Goal: Transaction & Acquisition: Purchase product/service

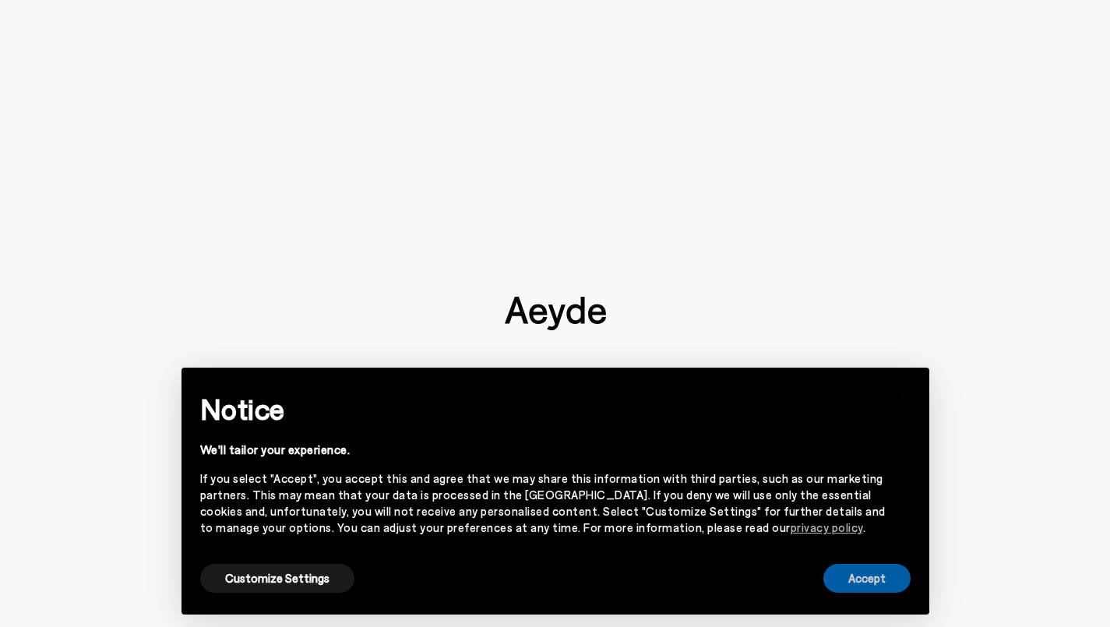
click at [873, 584] on button "Accept" at bounding box center [867, 578] width 87 height 29
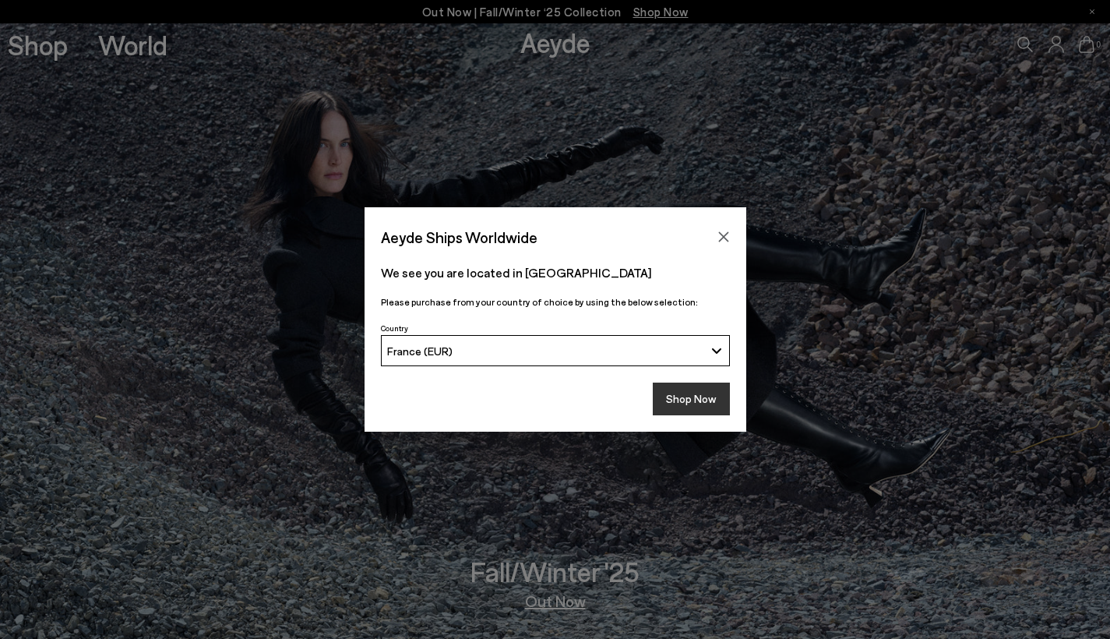
click at [687, 397] on button "Shop Now" at bounding box center [691, 399] width 77 height 33
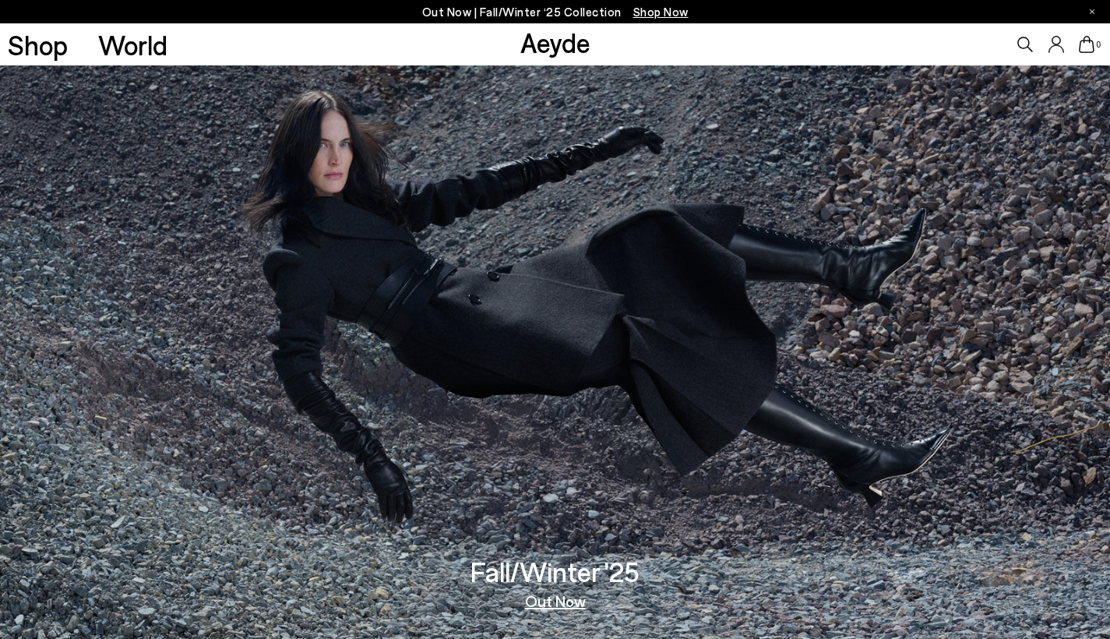
scroll to position [693, 0]
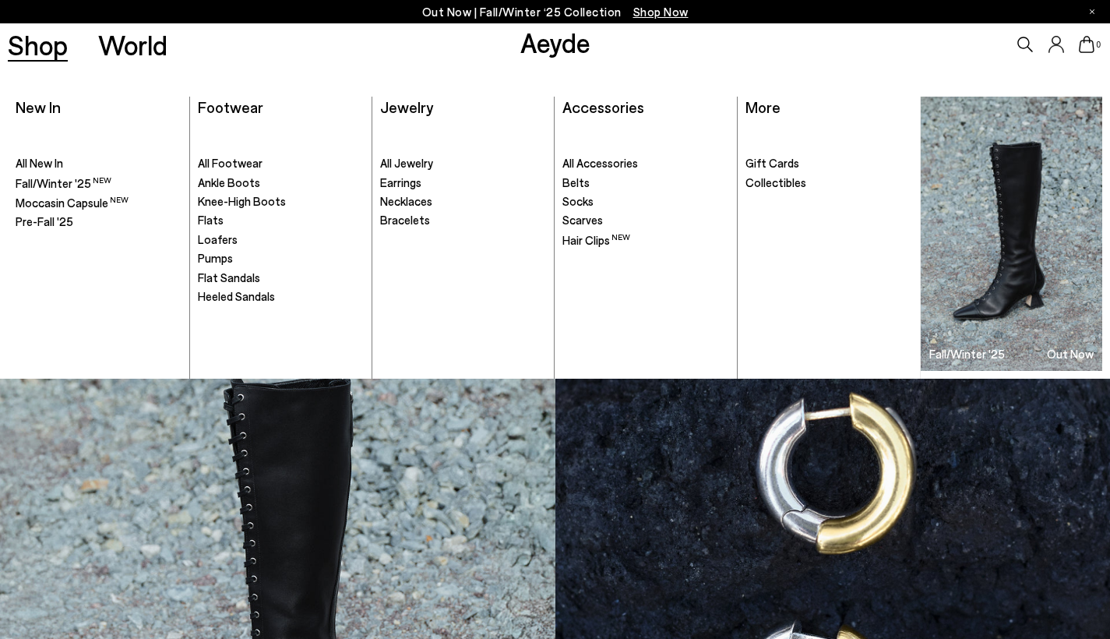
click at [42, 41] on link "Shop" at bounding box center [38, 44] width 60 height 27
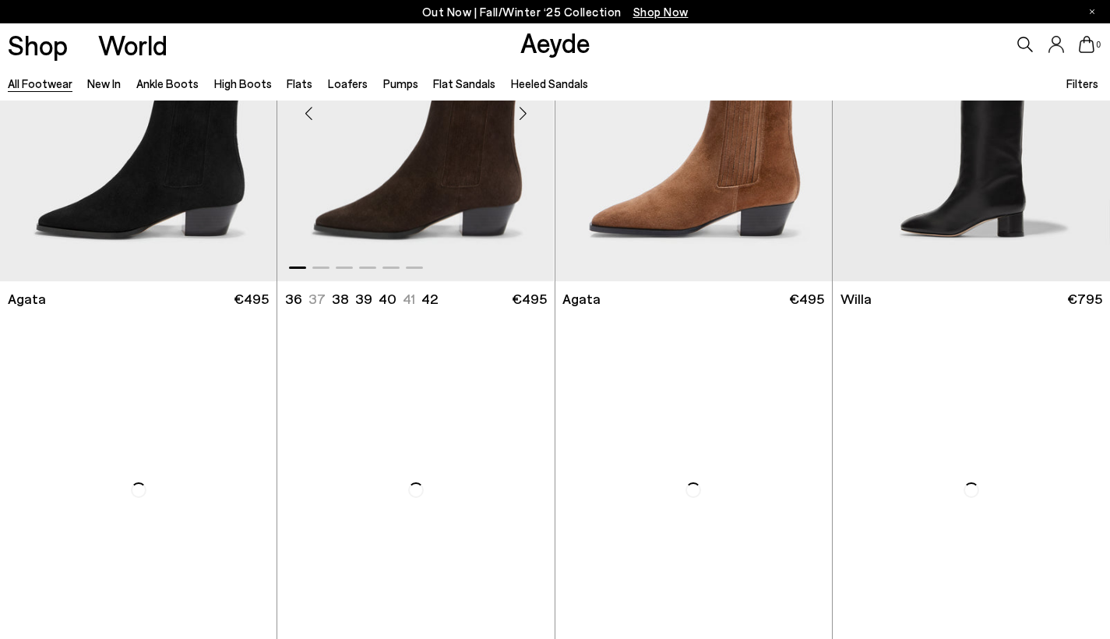
scroll to position [552, 1]
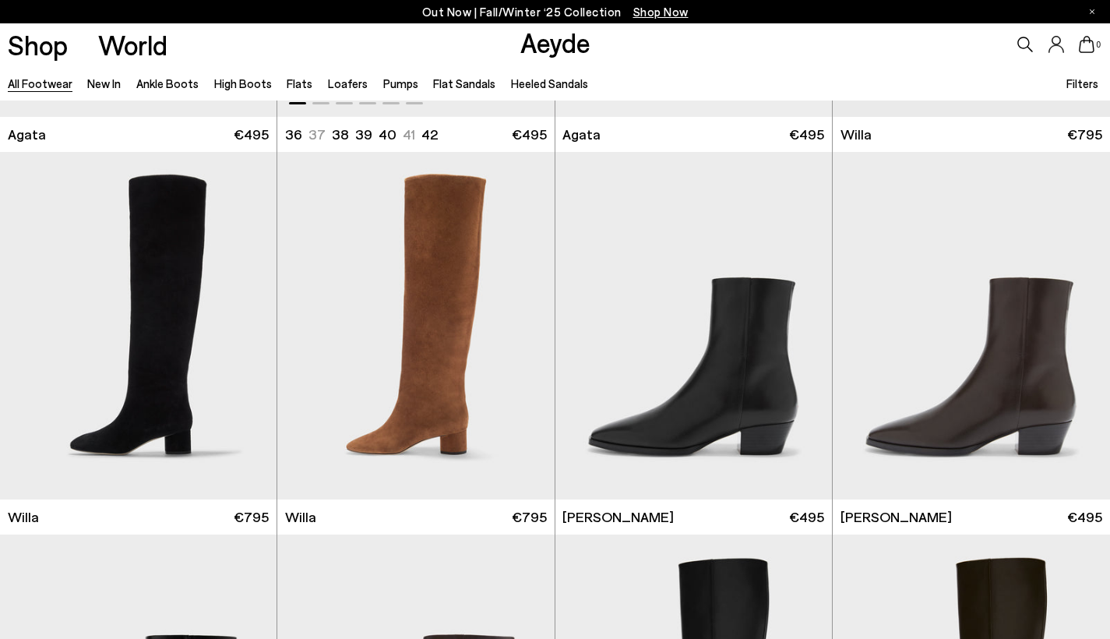
scroll to position [712, 0]
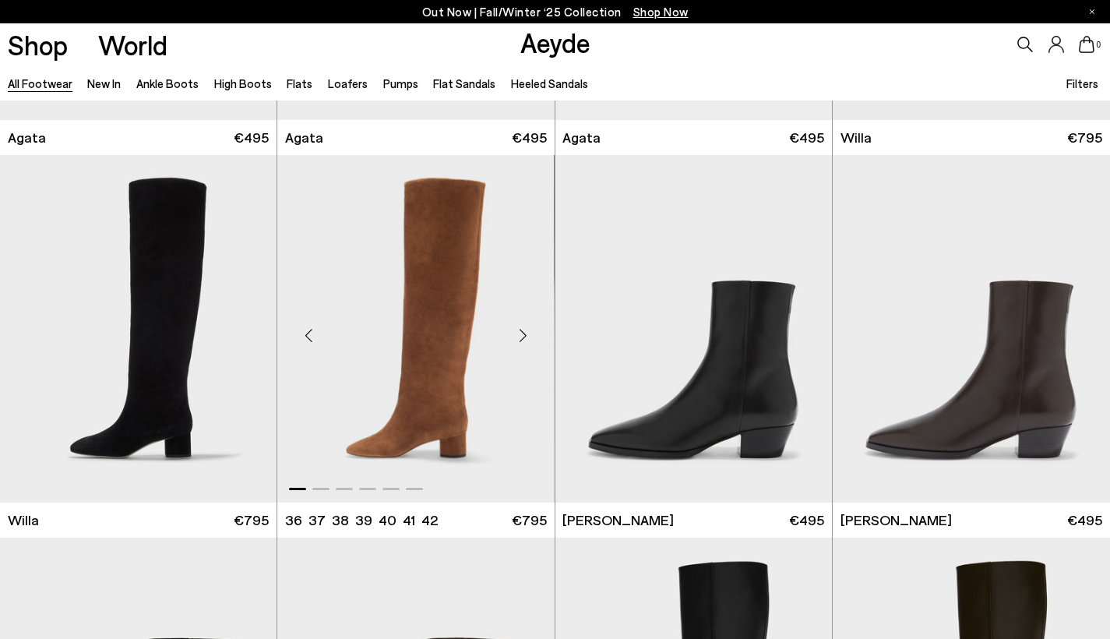
click at [524, 338] on div "Next slide" at bounding box center [523, 335] width 47 height 47
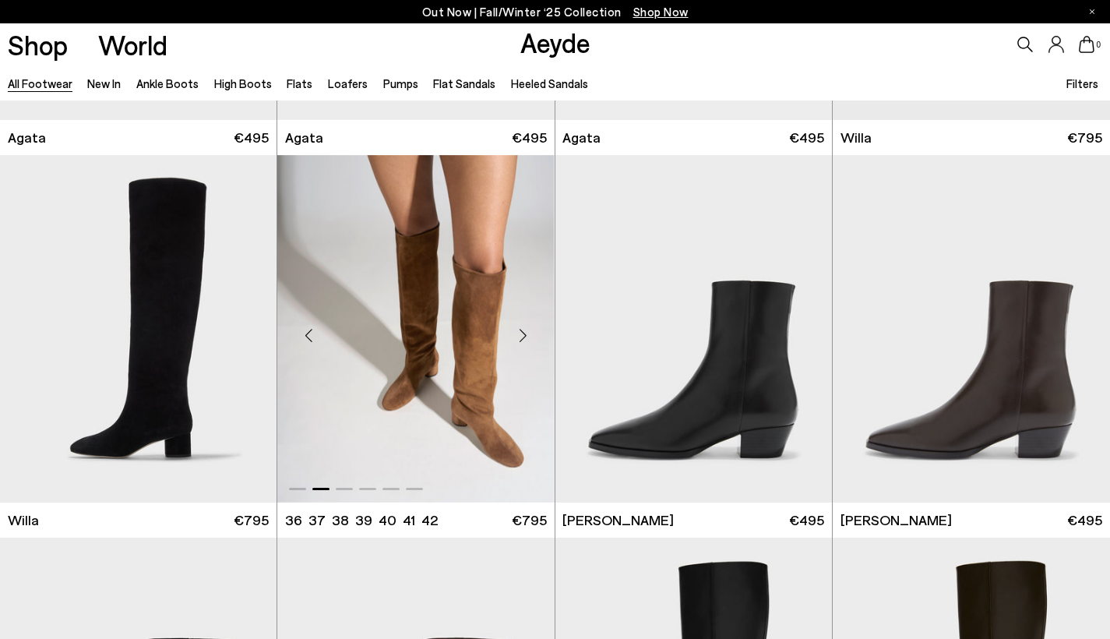
click at [525, 338] on div "Next slide" at bounding box center [523, 335] width 47 height 47
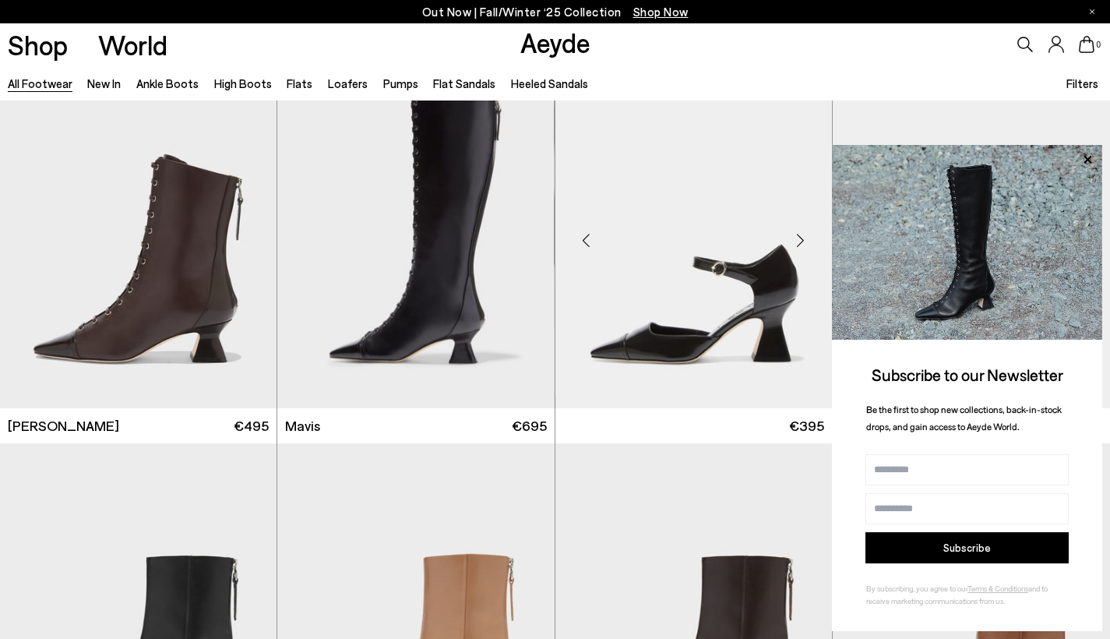
scroll to position [2345, 0]
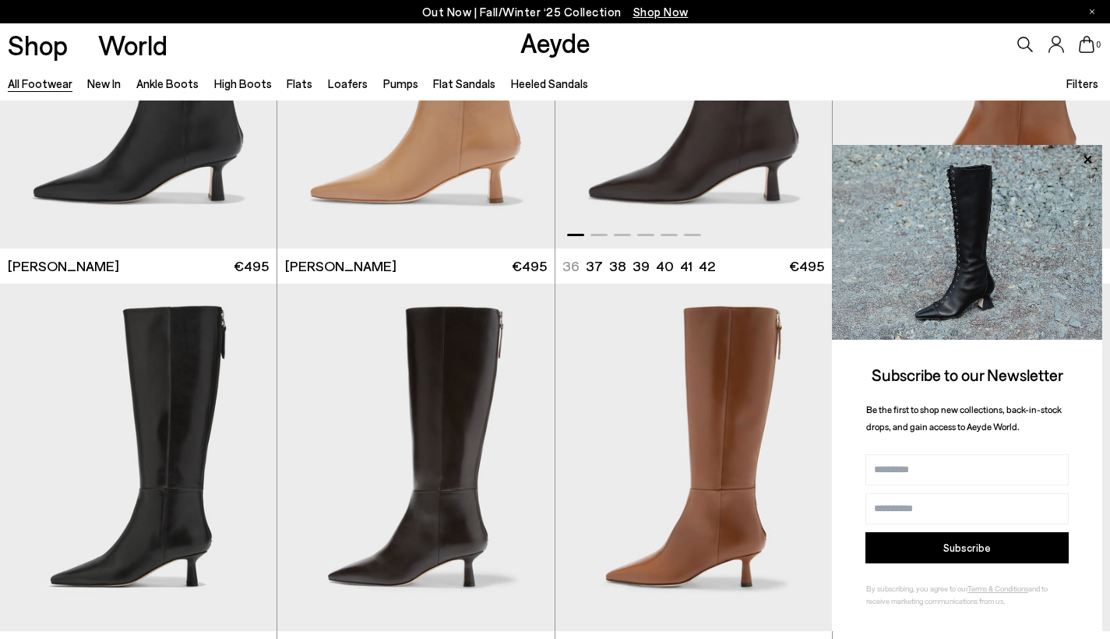
scroll to position [3343, 0]
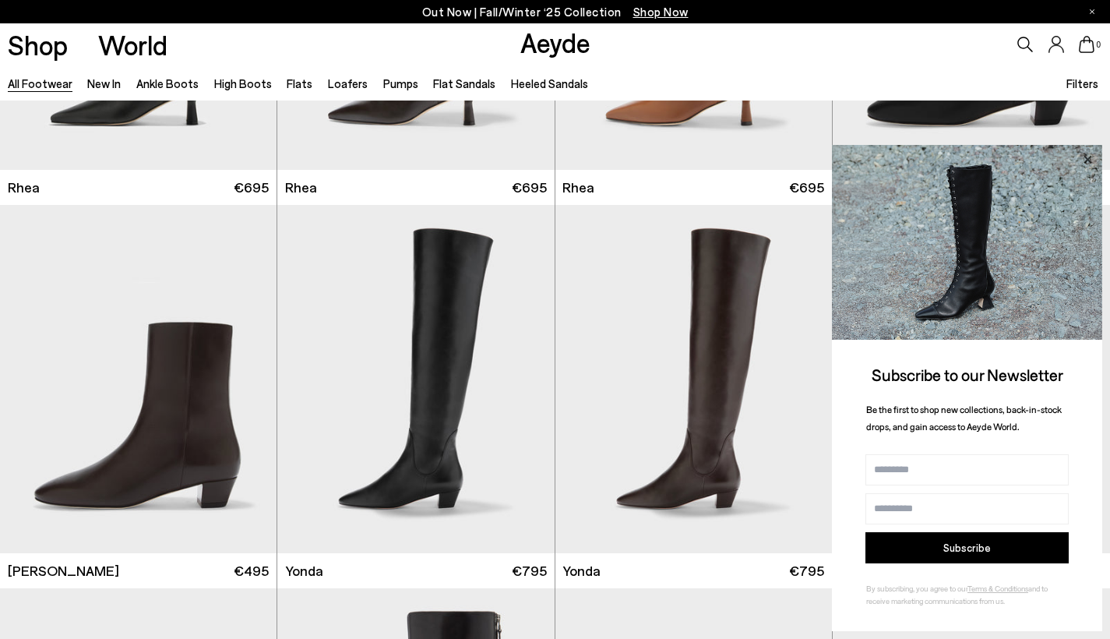
click at [1086, 161] on icon at bounding box center [1088, 160] width 20 height 20
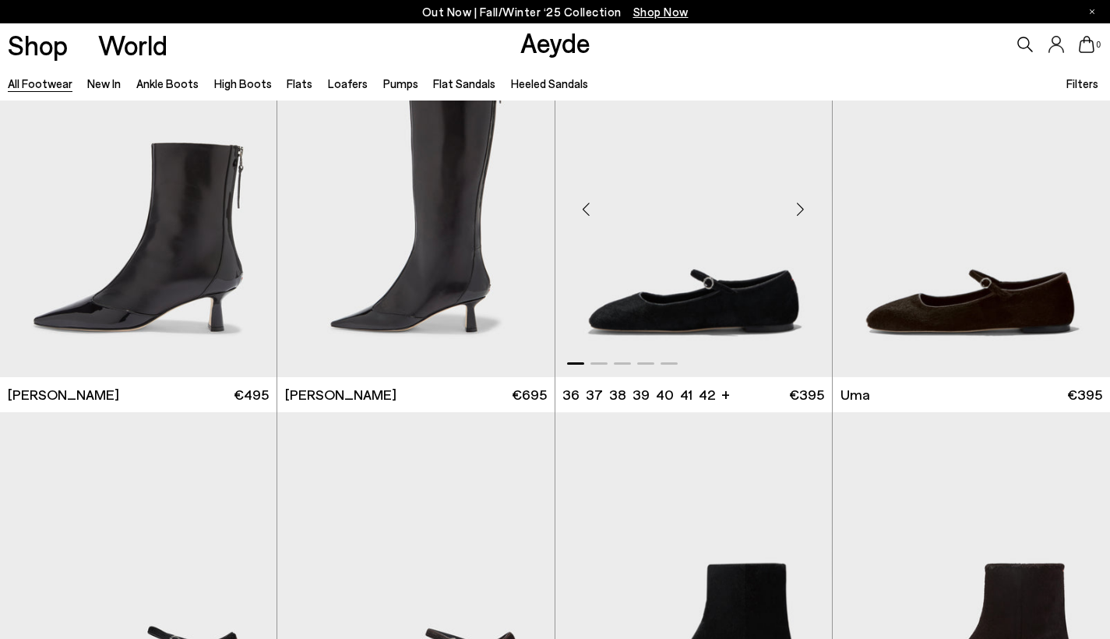
scroll to position [3904, 0]
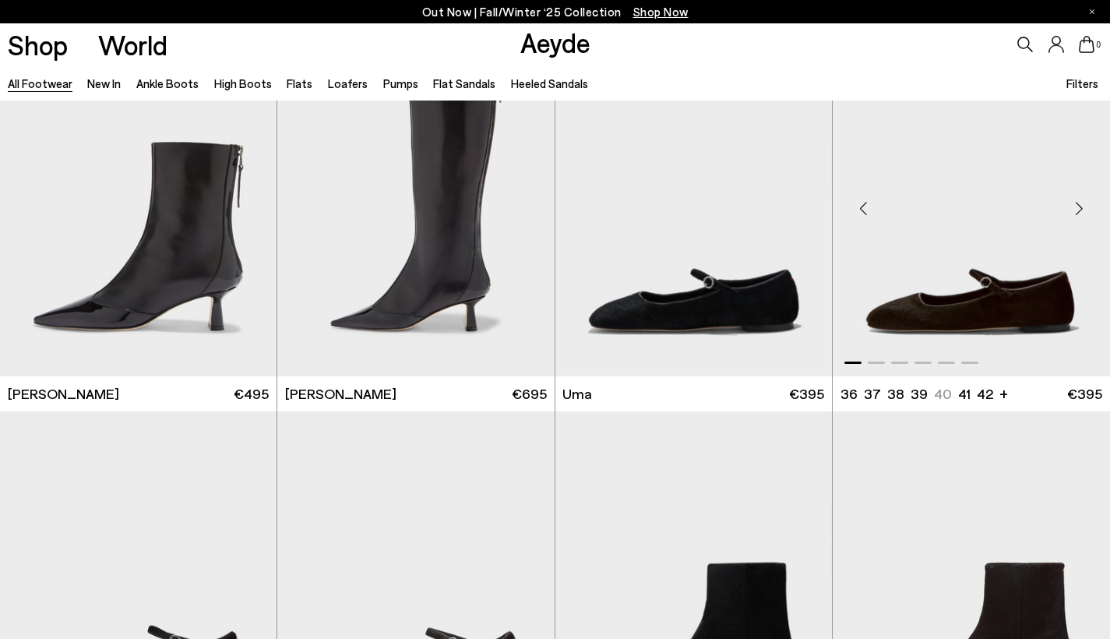
click at [1083, 207] on div "Next slide" at bounding box center [1079, 208] width 47 height 47
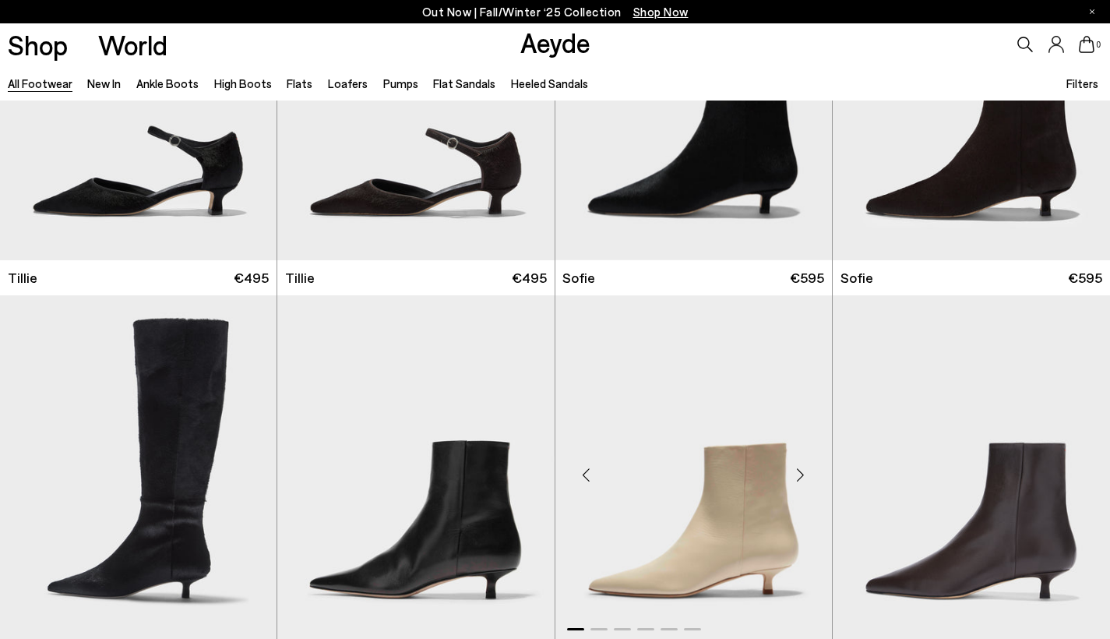
scroll to position [4979, 0]
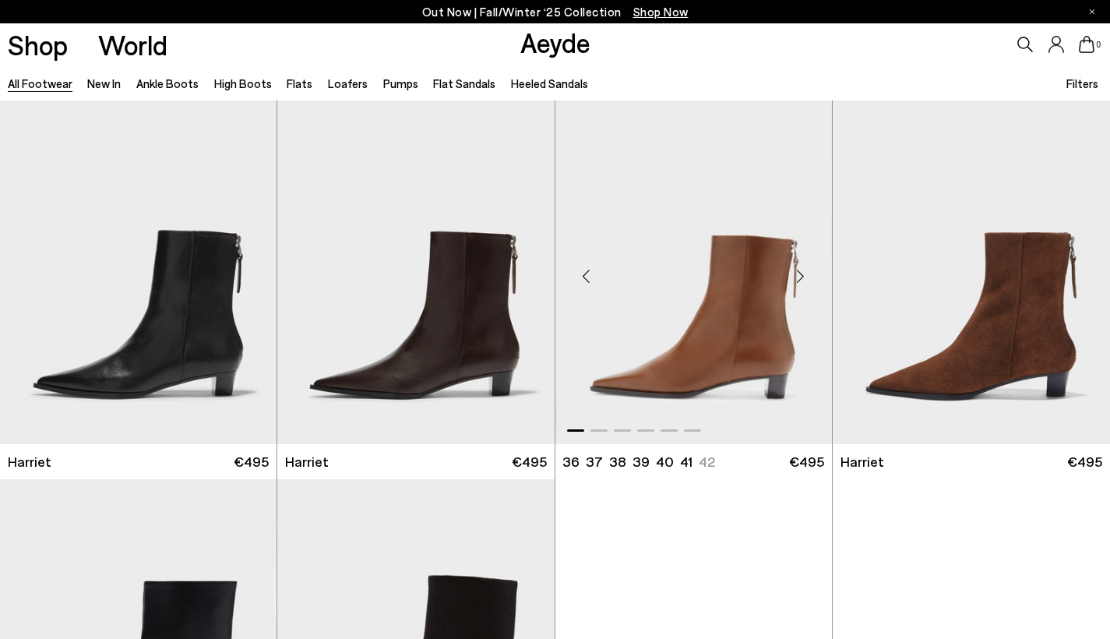
scroll to position [6529, 0]
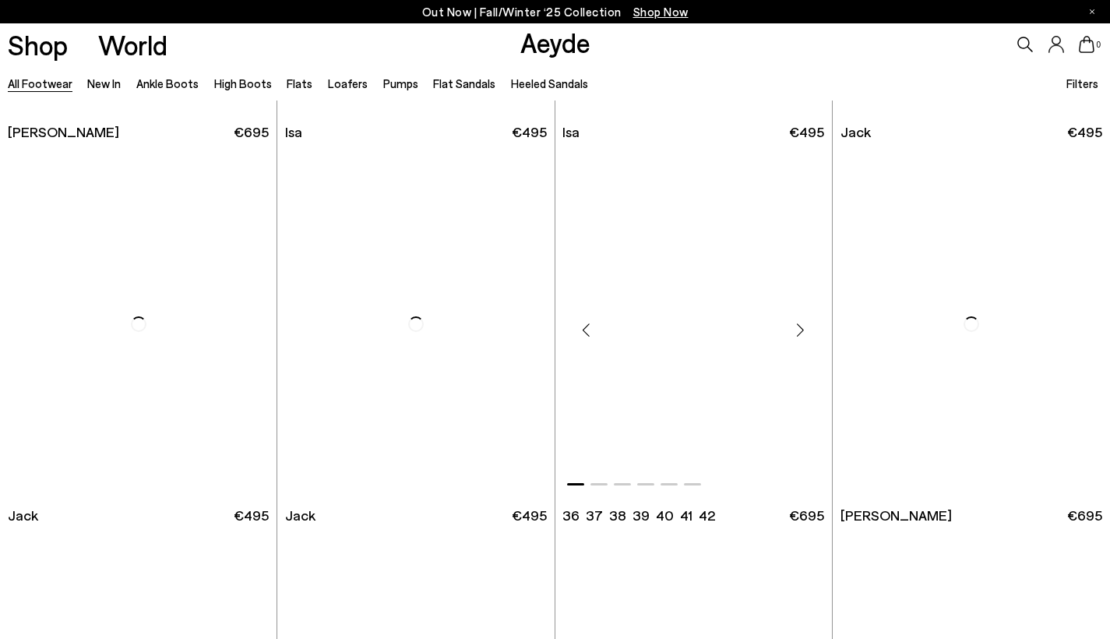
scroll to position [9590, 0]
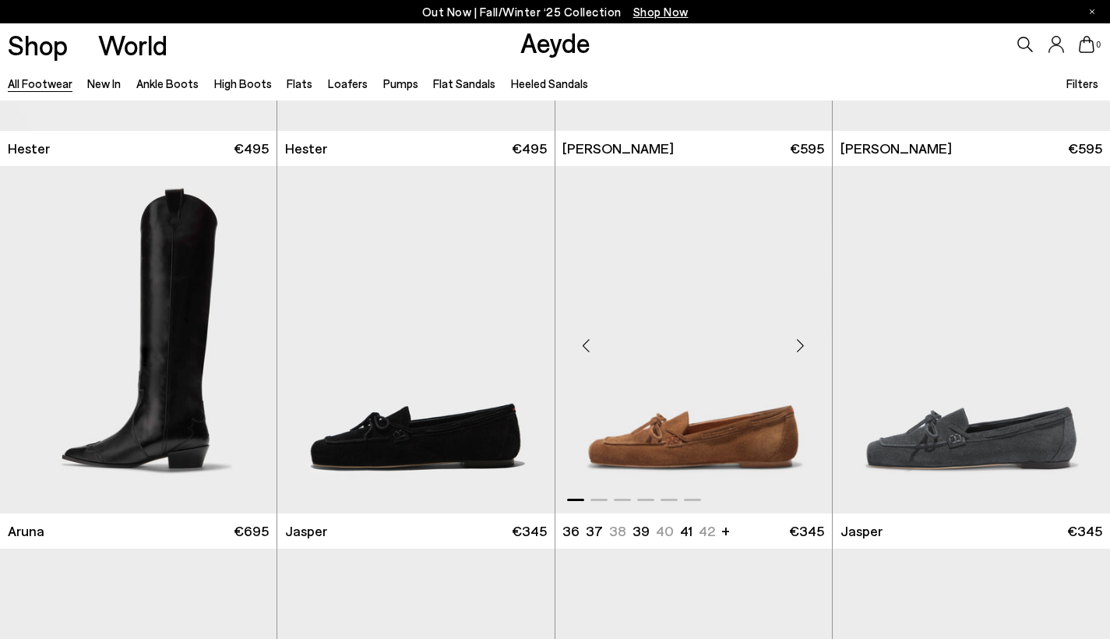
scroll to position [11840, 0]
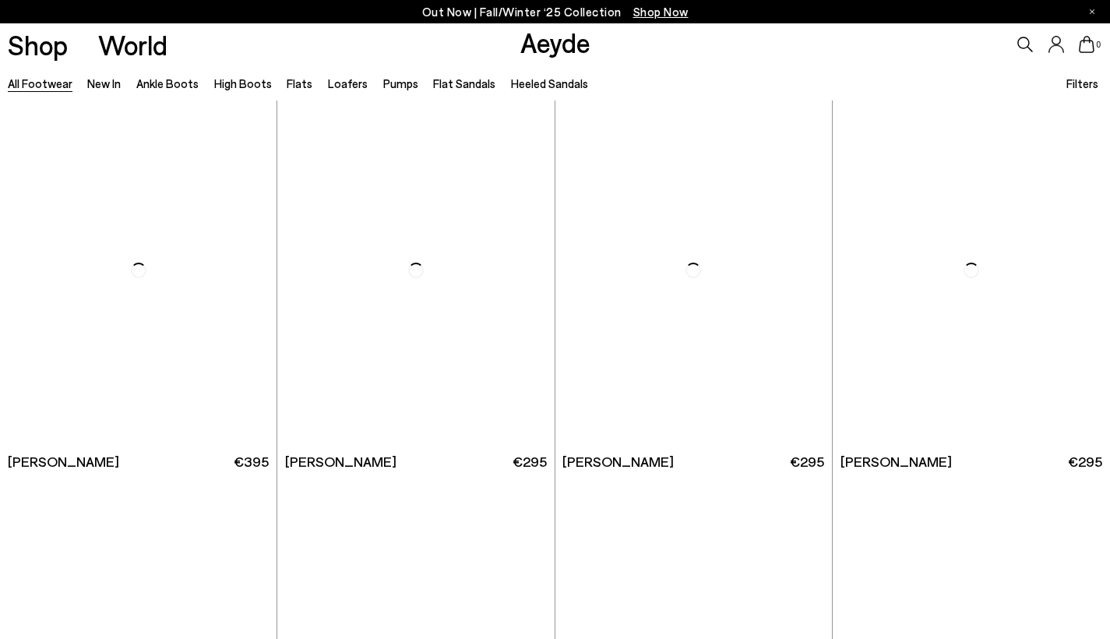
scroll to position [14181, 0]
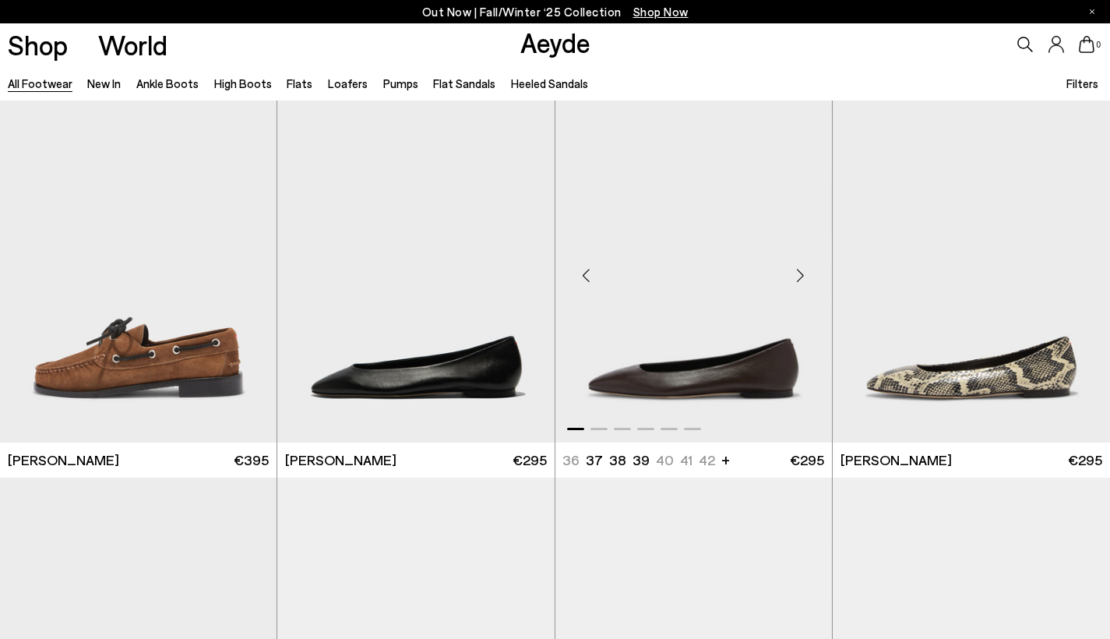
click at [802, 281] on div "Next slide" at bounding box center [801, 275] width 47 height 47
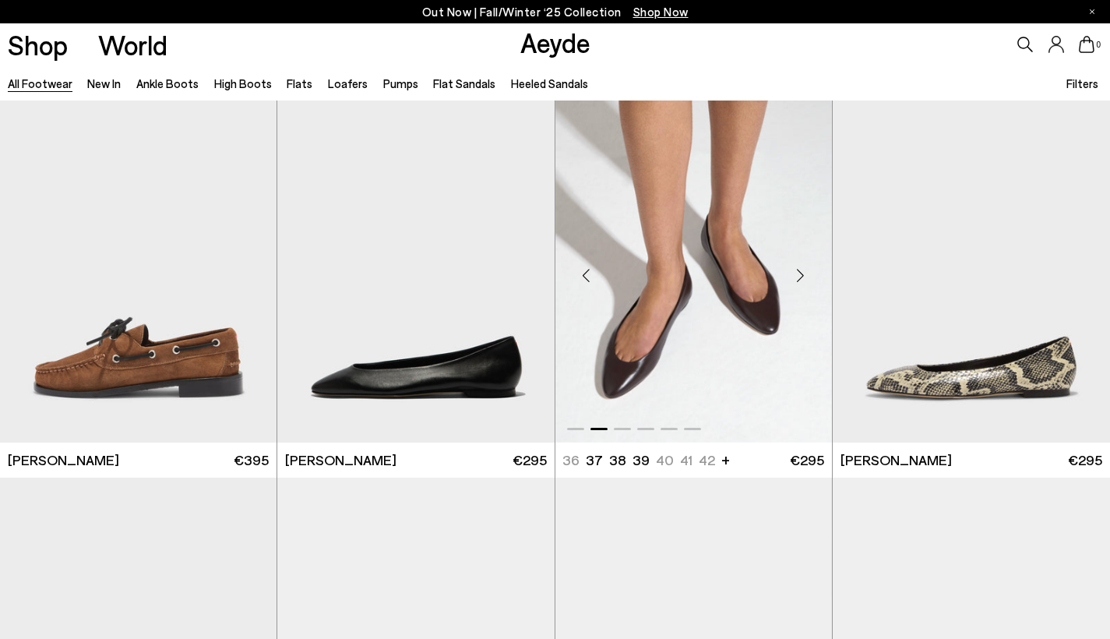
click at [802, 281] on div "Next slide" at bounding box center [801, 275] width 47 height 47
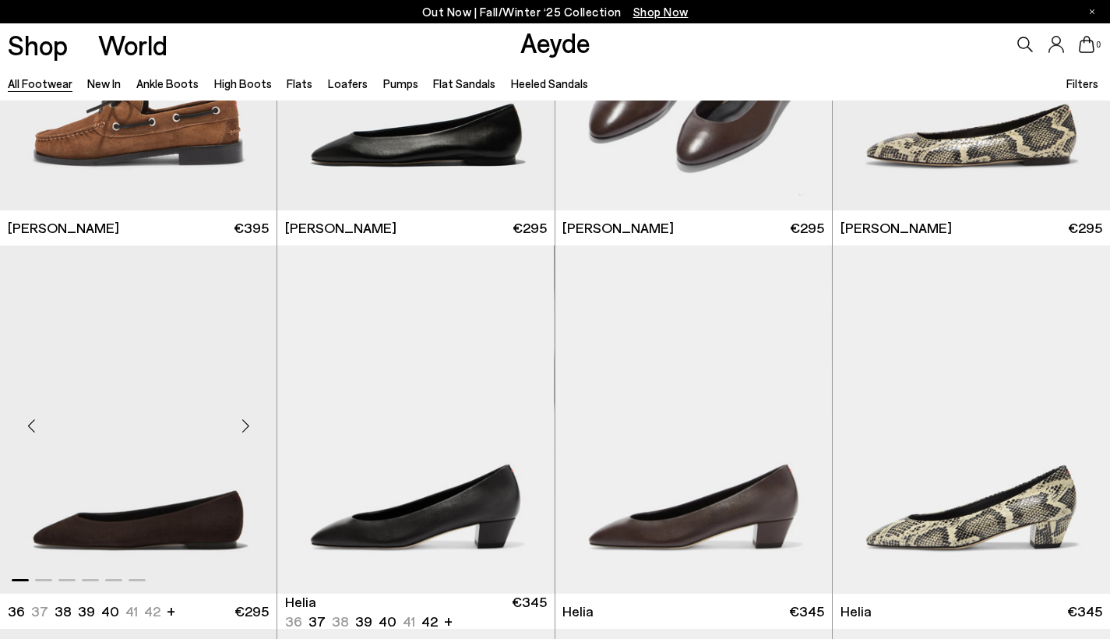
scroll to position [14461, 0]
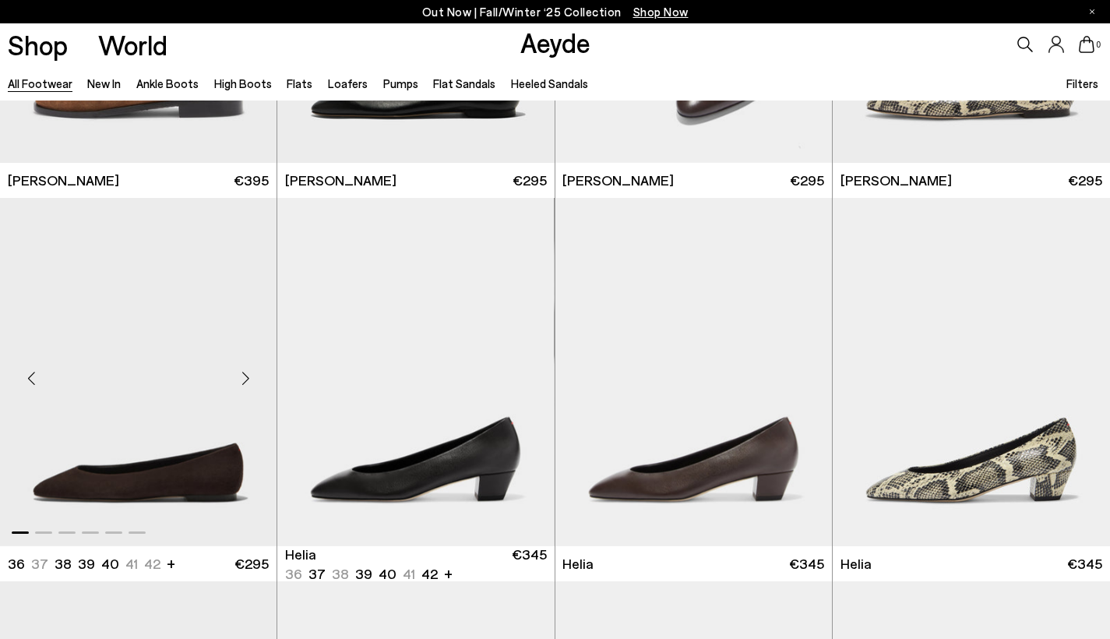
click at [245, 388] on div "Next slide" at bounding box center [245, 378] width 47 height 47
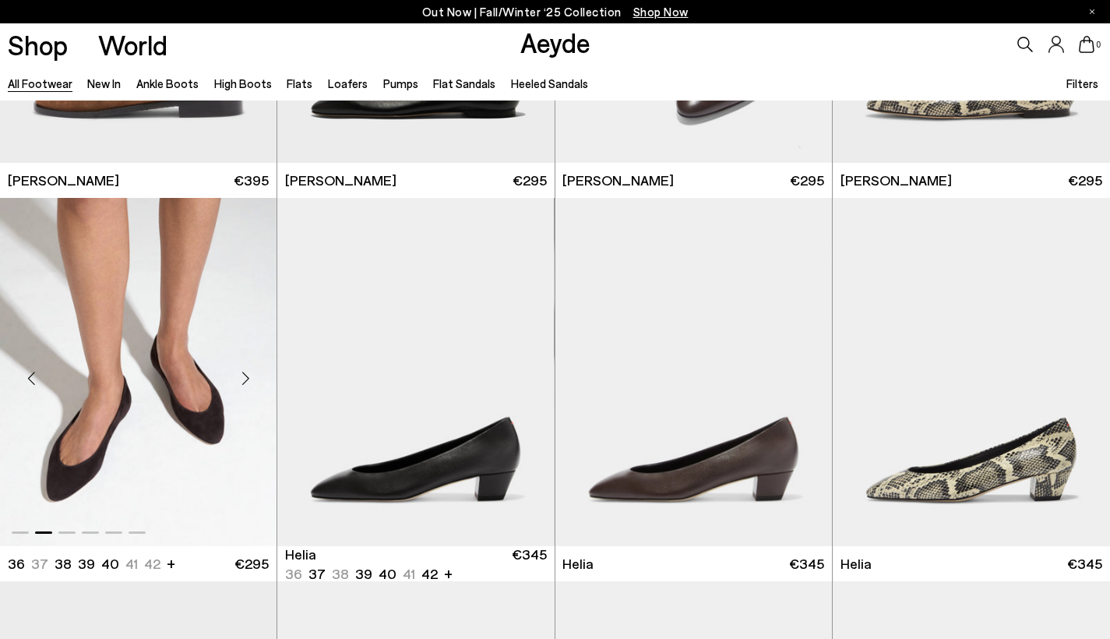
click at [245, 390] on div "Next slide" at bounding box center [245, 378] width 47 height 47
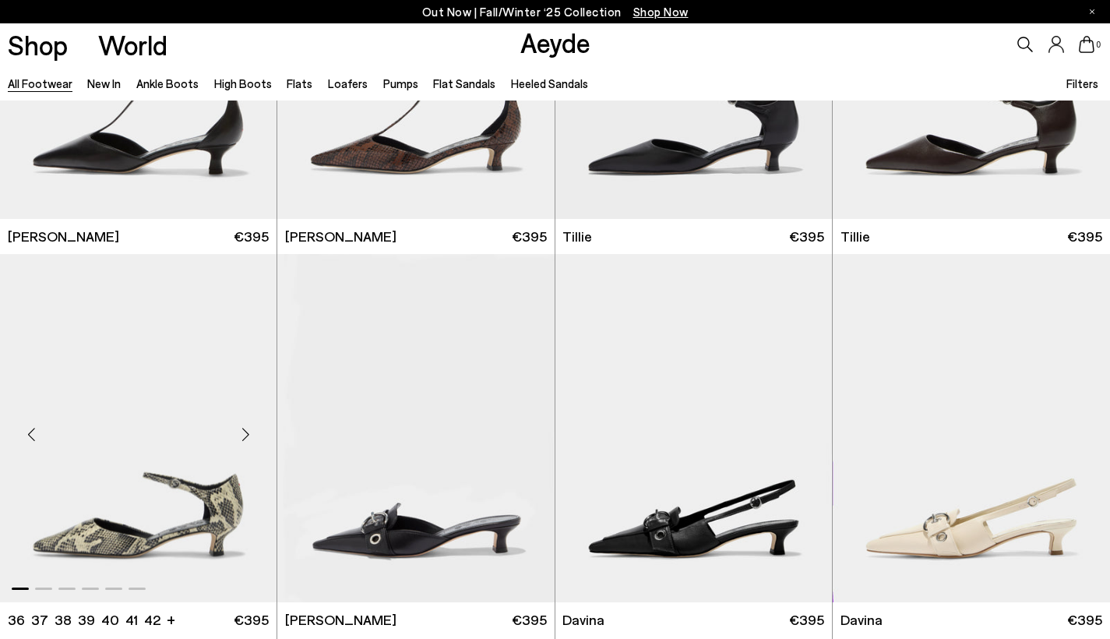
scroll to position [16565, 0]
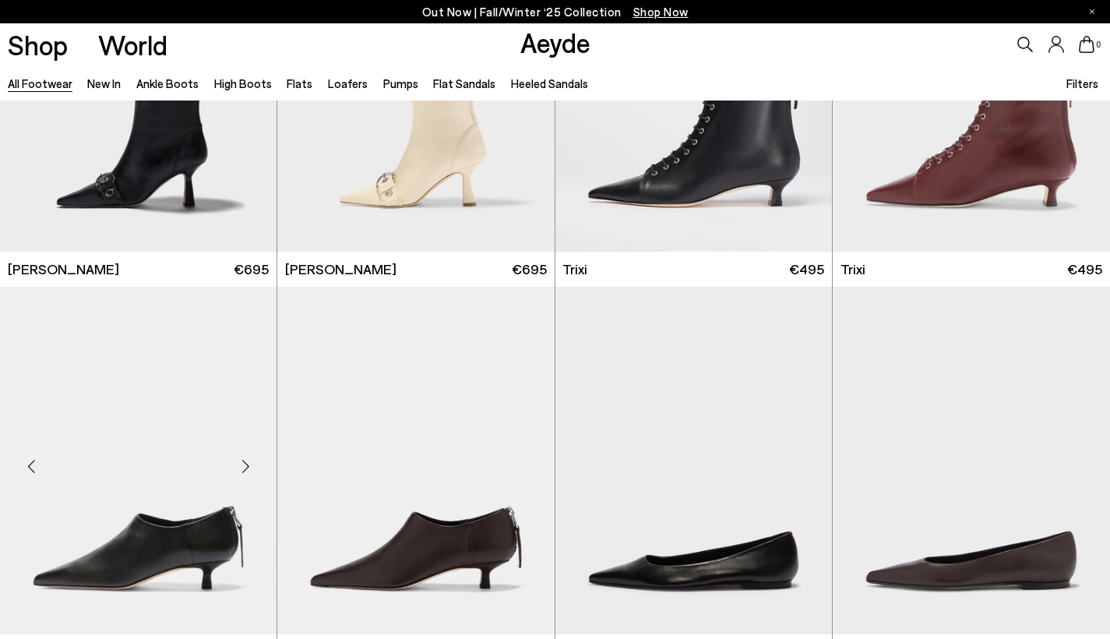
scroll to position [18028, 0]
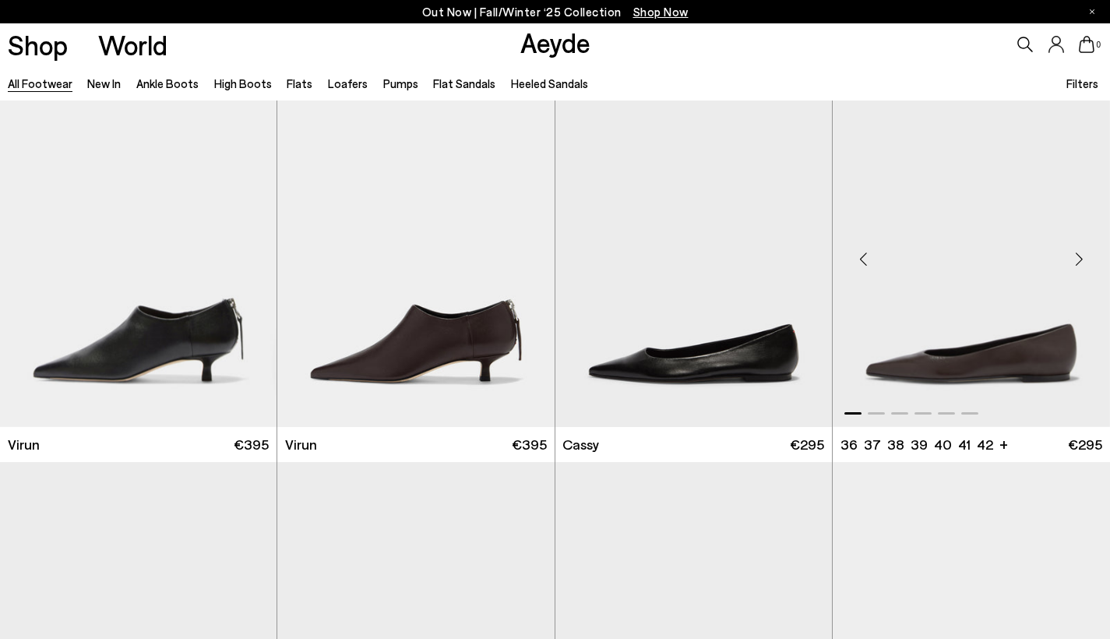
click at [1082, 268] on div "Next slide" at bounding box center [1079, 259] width 47 height 47
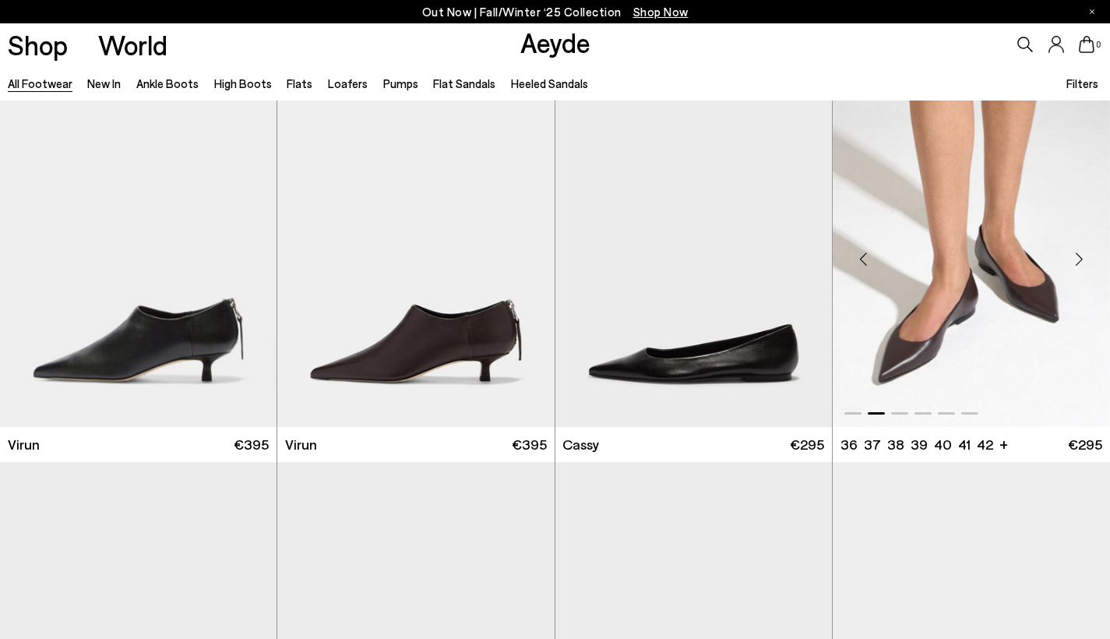
click at [1082, 268] on div "Next slide" at bounding box center [1079, 259] width 47 height 47
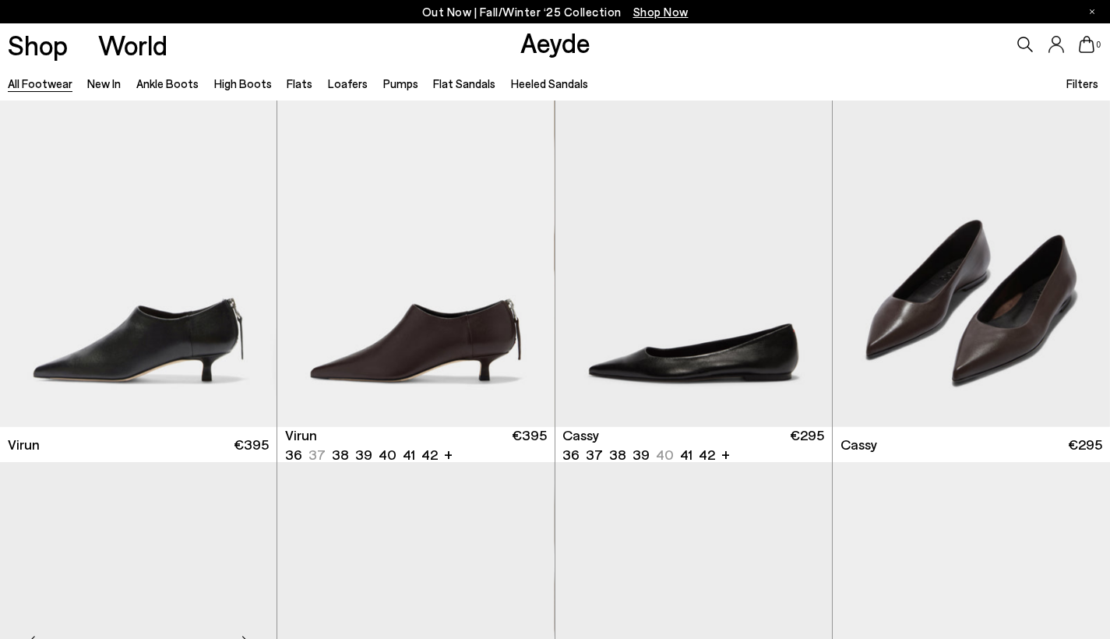
click at [249, 619] on div "Next slide" at bounding box center [245, 642] width 47 height 47
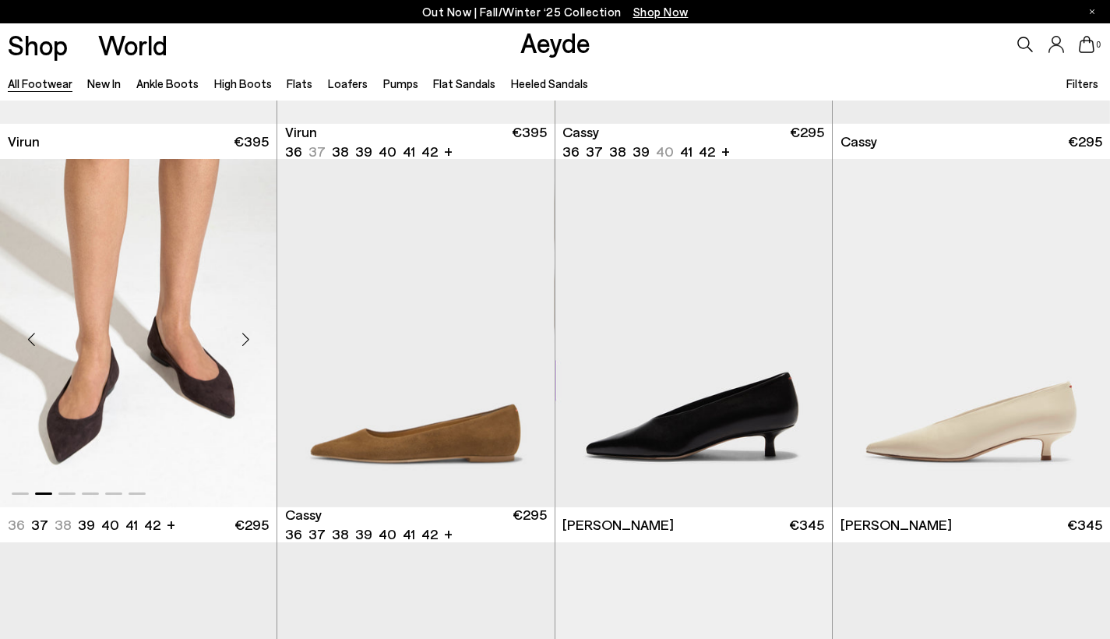
scroll to position [18342, 0]
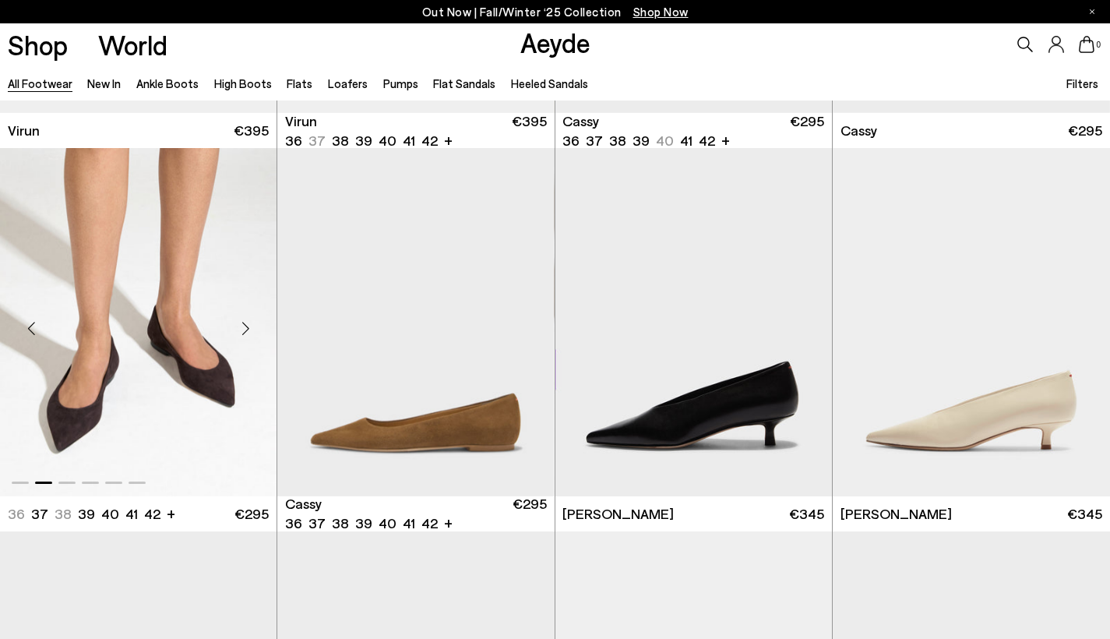
click at [245, 342] on div "Next slide" at bounding box center [245, 328] width 47 height 47
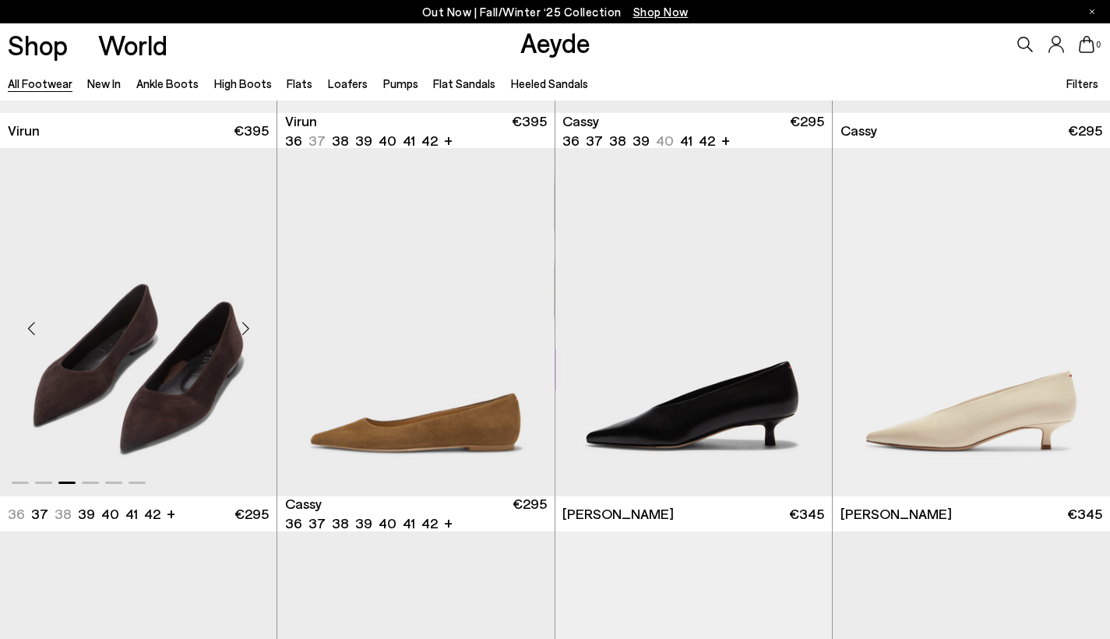
click at [245, 342] on div "Next slide" at bounding box center [245, 328] width 47 height 47
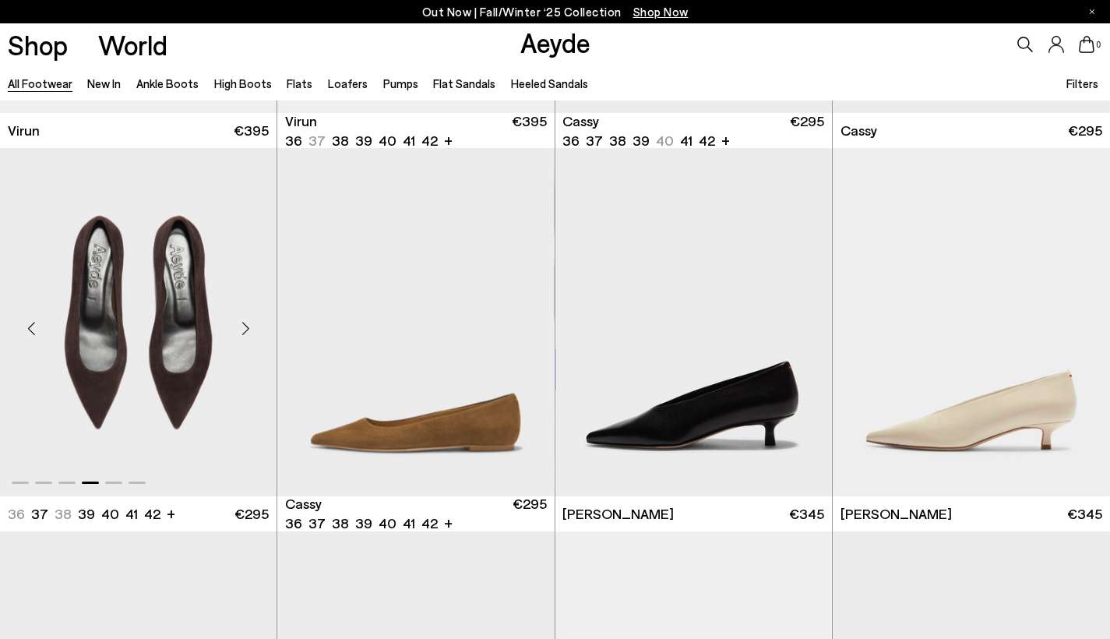
click at [245, 342] on div "Next slide" at bounding box center [245, 328] width 47 height 47
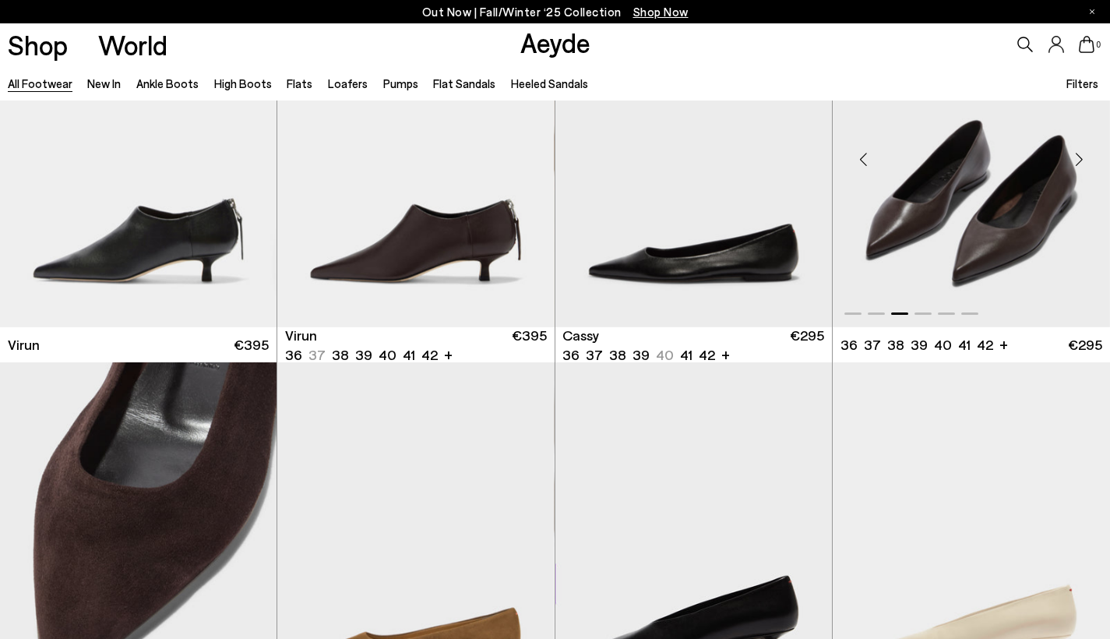
scroll to position [18127, 0]
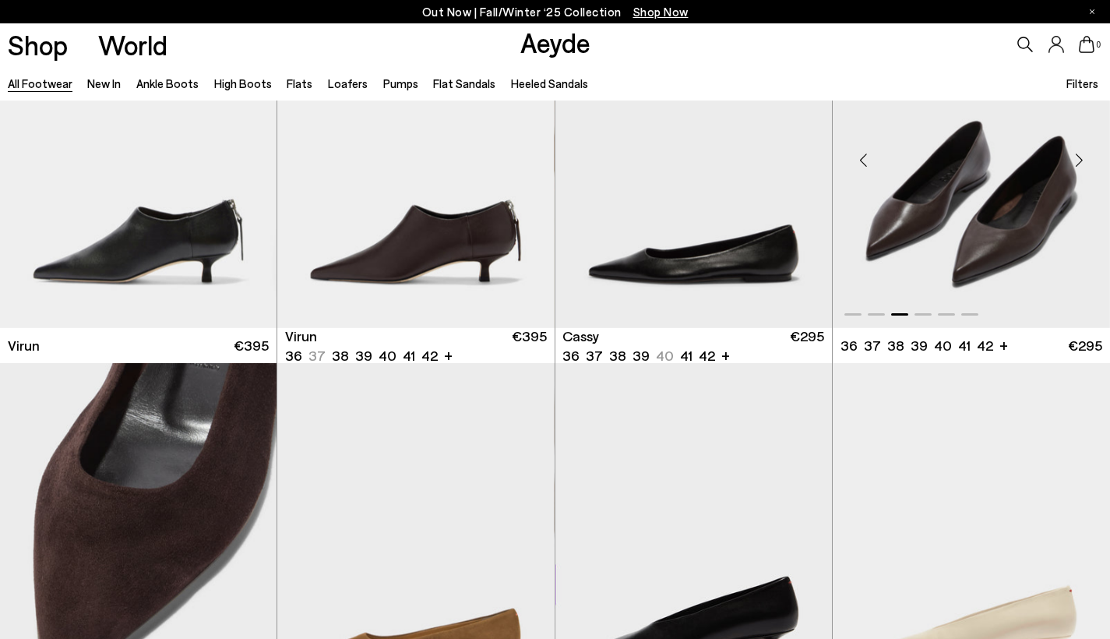
click at [1078, 178] on div "Next slide" at bounding box center [1079, 160] width 47 height 47
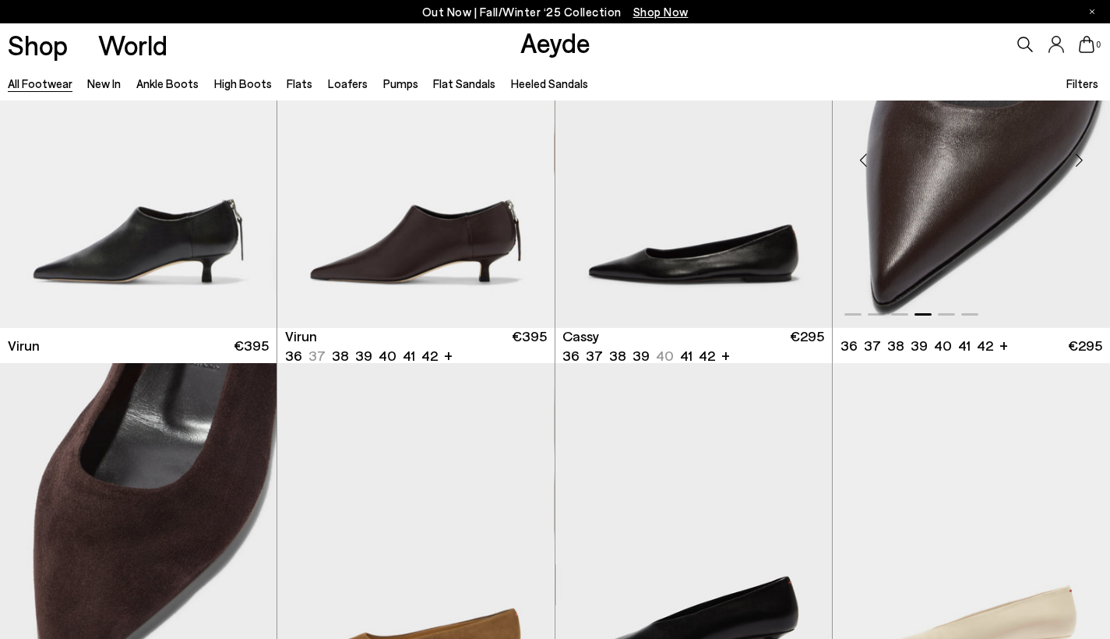
click at [1080, 178] on div "Next slide" at bounding box center [1079, 160] width 47 height 47
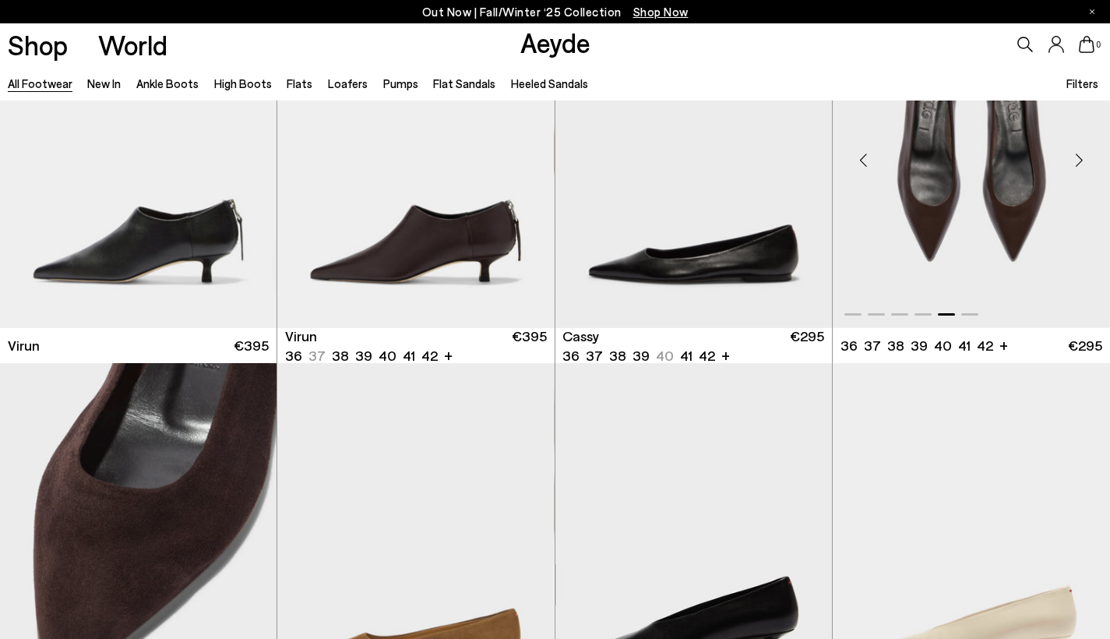
click at [1082, 176] on div "Next slide" at bounding box center [1079, 160] width 47 height 47
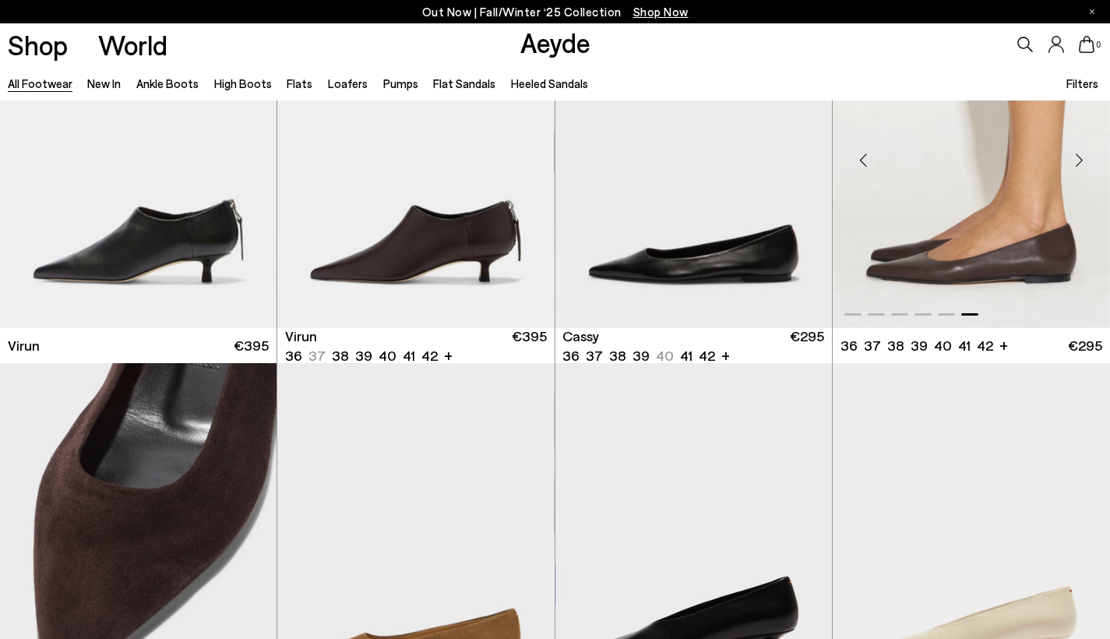
click at [1072, 173] on div "Next slide" at bounding box center [1079, 160] width 47 height 47
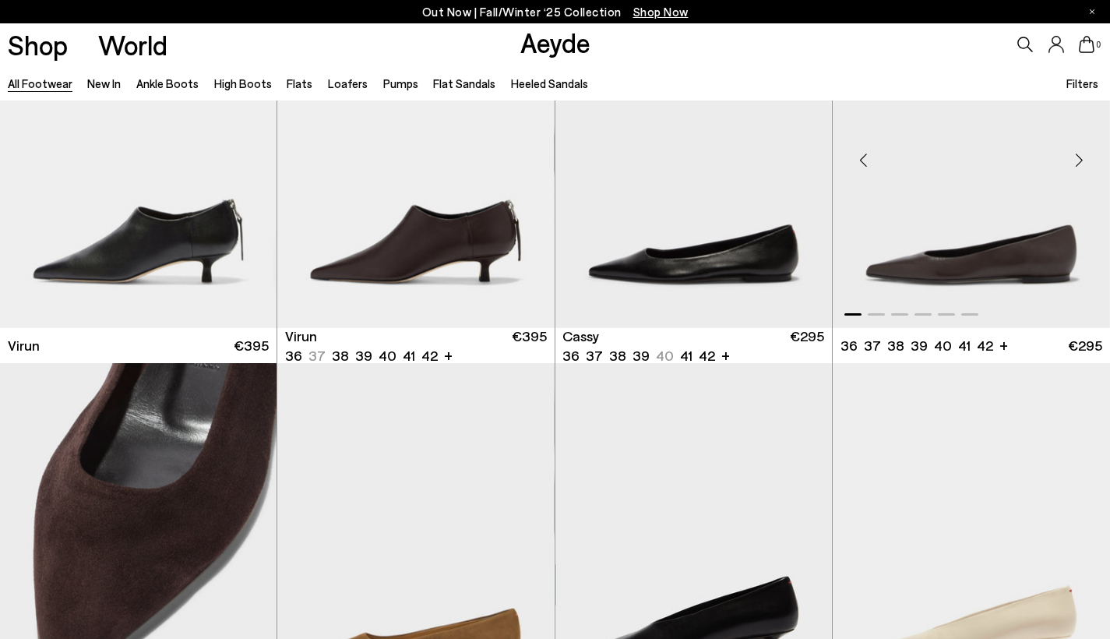
click at [1072, 173] on div "Next slide" at bounding box center [1079, 160] width 47 height 47
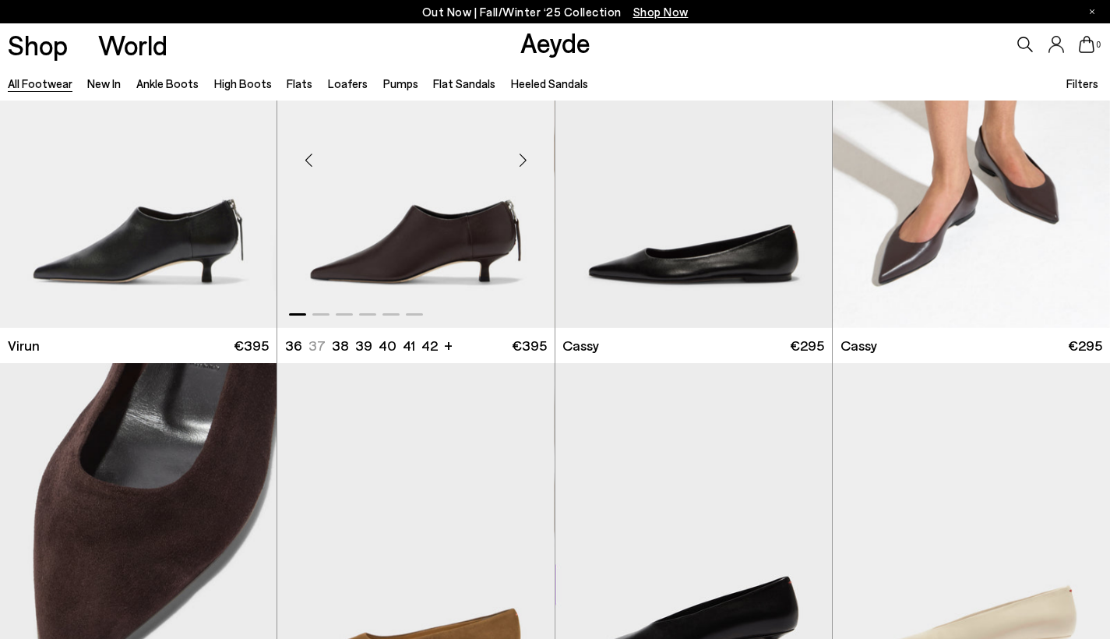
click at [524, 168] on div "Next slide" at bounding box center [523, 160] width 47 height 47
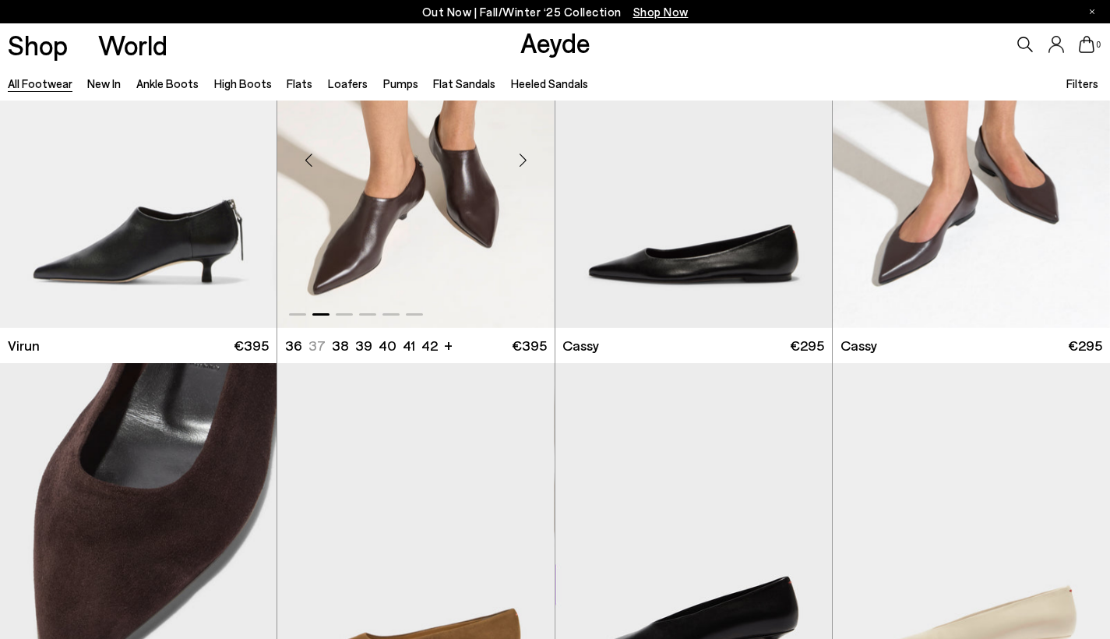
scroll to position [18414, 0]
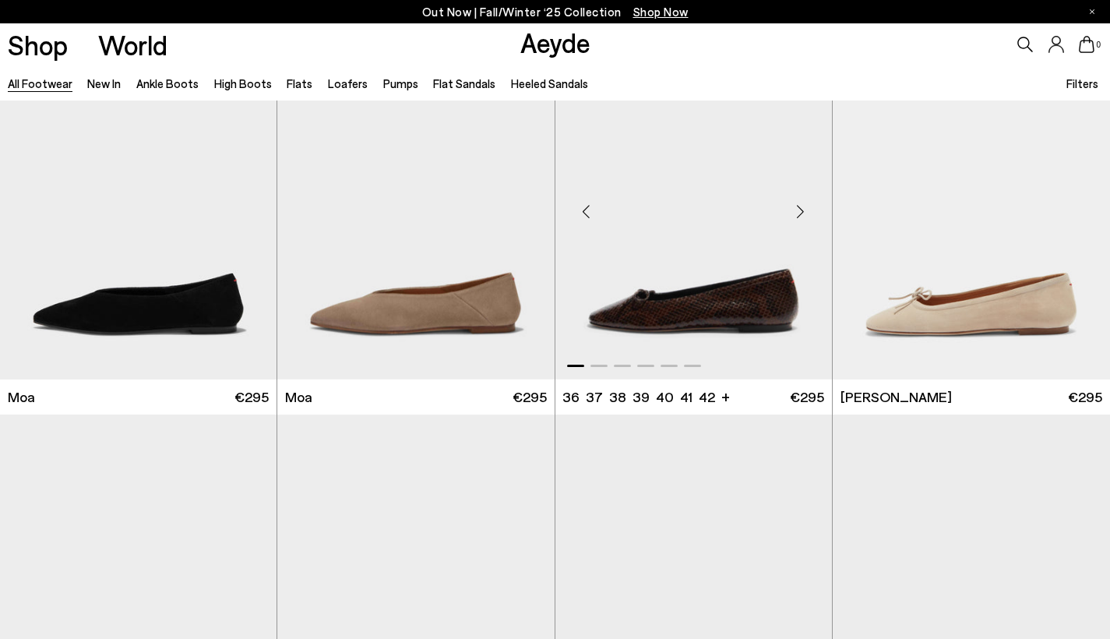
scroll to position [20027, 0]
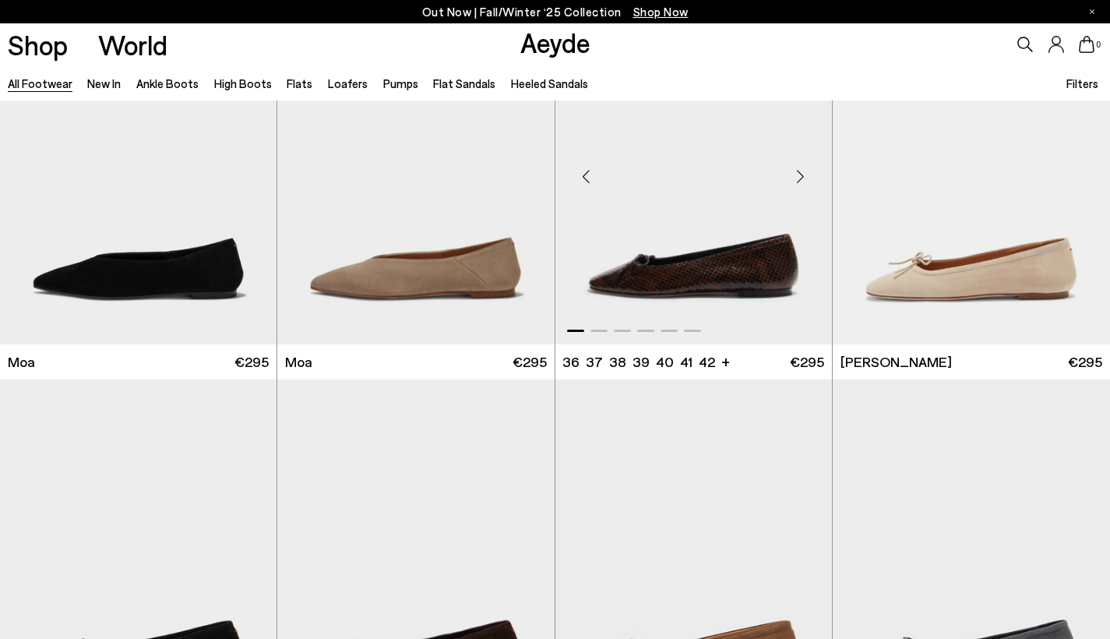
click at [802, 189] on div "Next slide" at bounding box center [801, 176] width 47 height 47
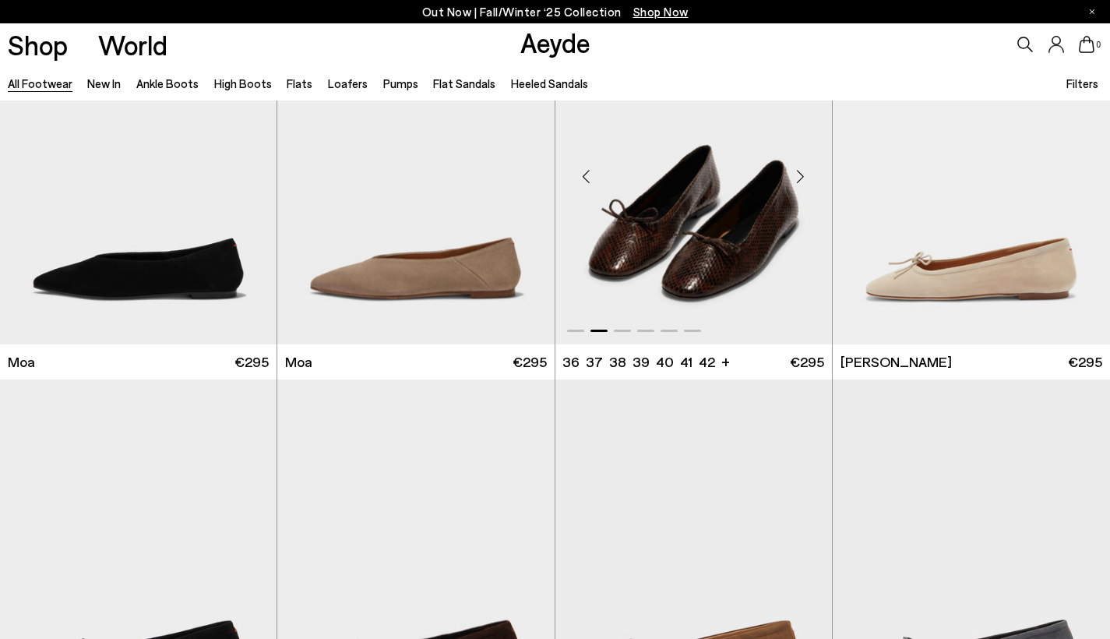
click at [799, 188] on div "Next slide" at bounding box center [801, 176] width 47 height 47
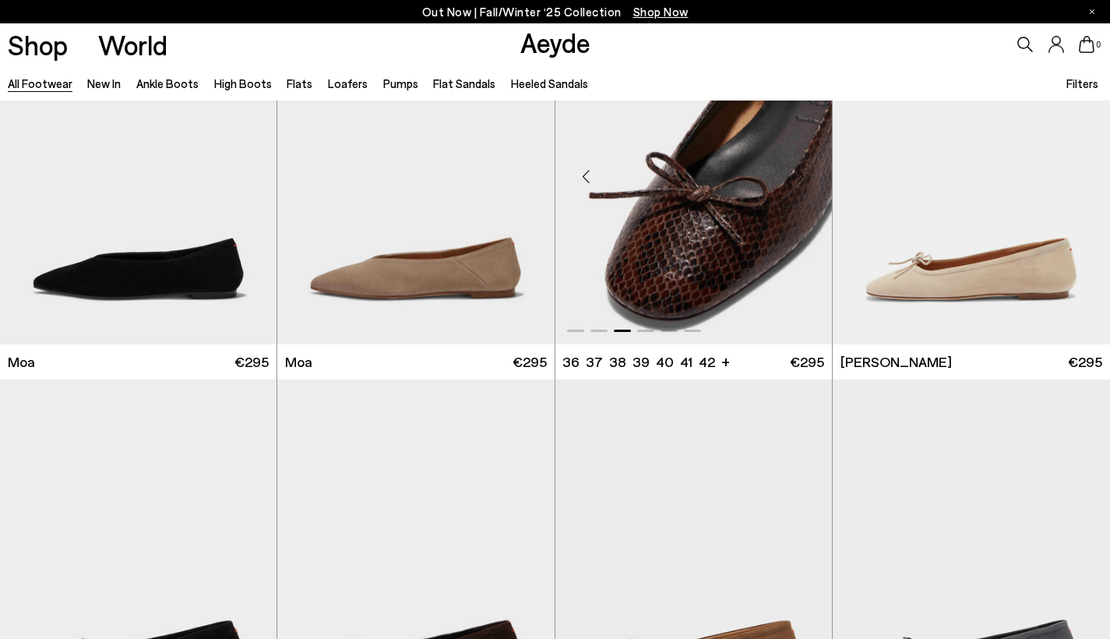
click at [801, 189] on div "Next slide" at bounding box center [801, 176] width 47 height 47
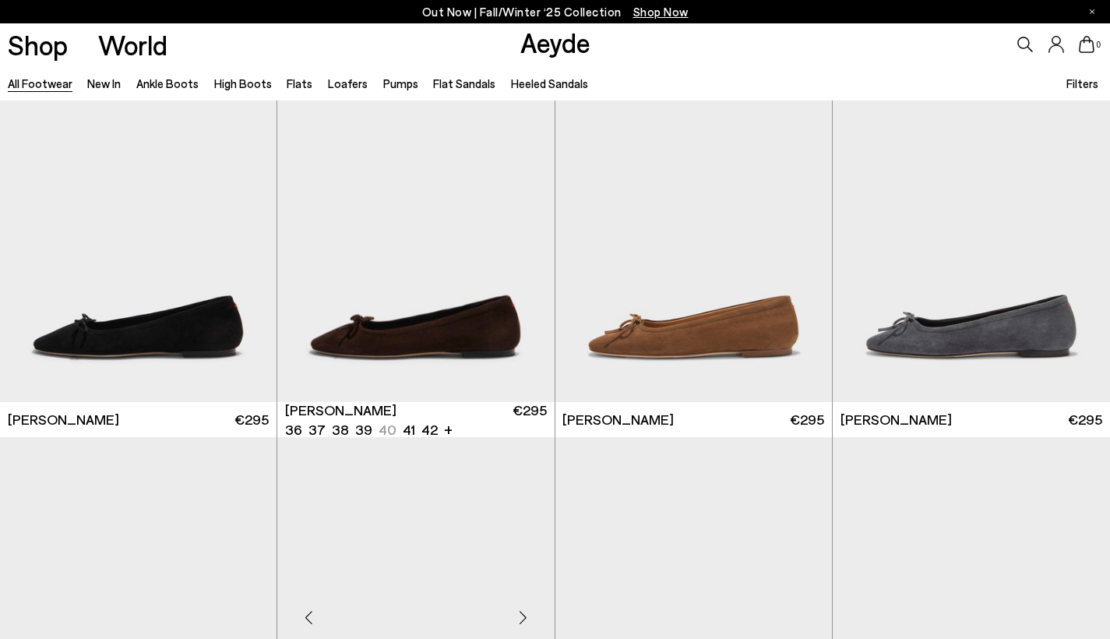
scroll to position [20948, 0]
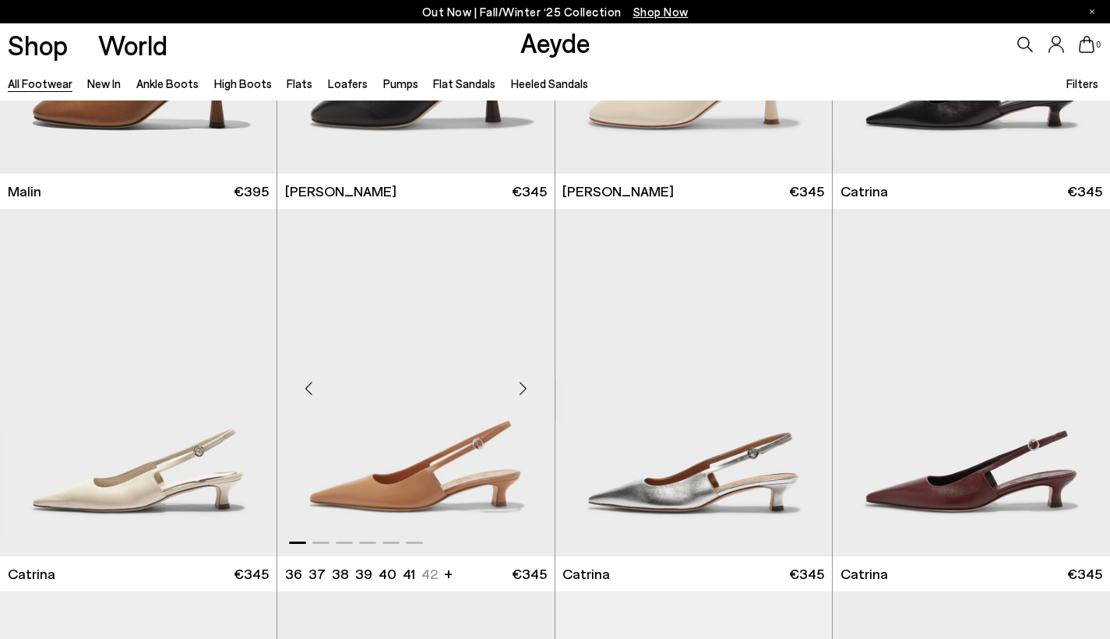
scroll to position [23037, 0]
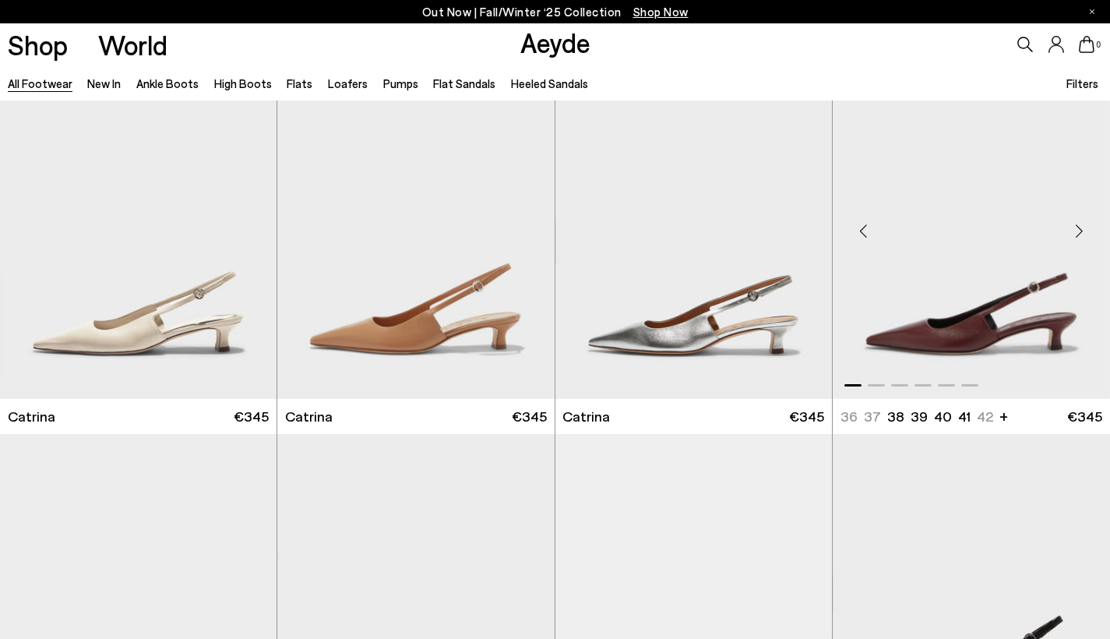
click at [1077, 245] on div "Next slide" at bounding box center [1079, 231] width 47 height 47
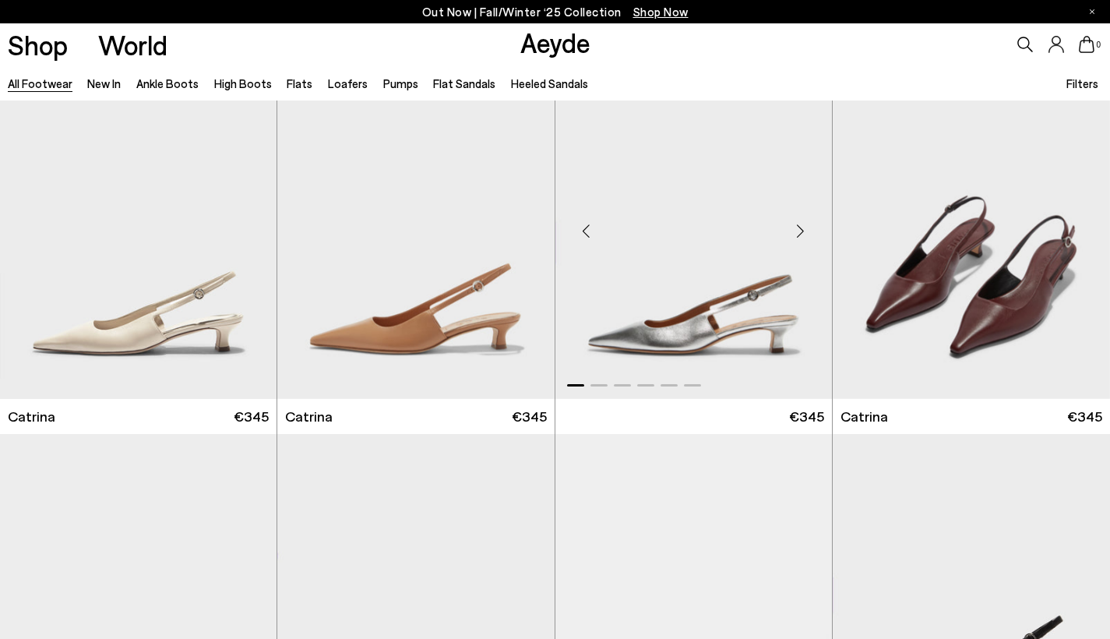
scroll to position [23420, 0]
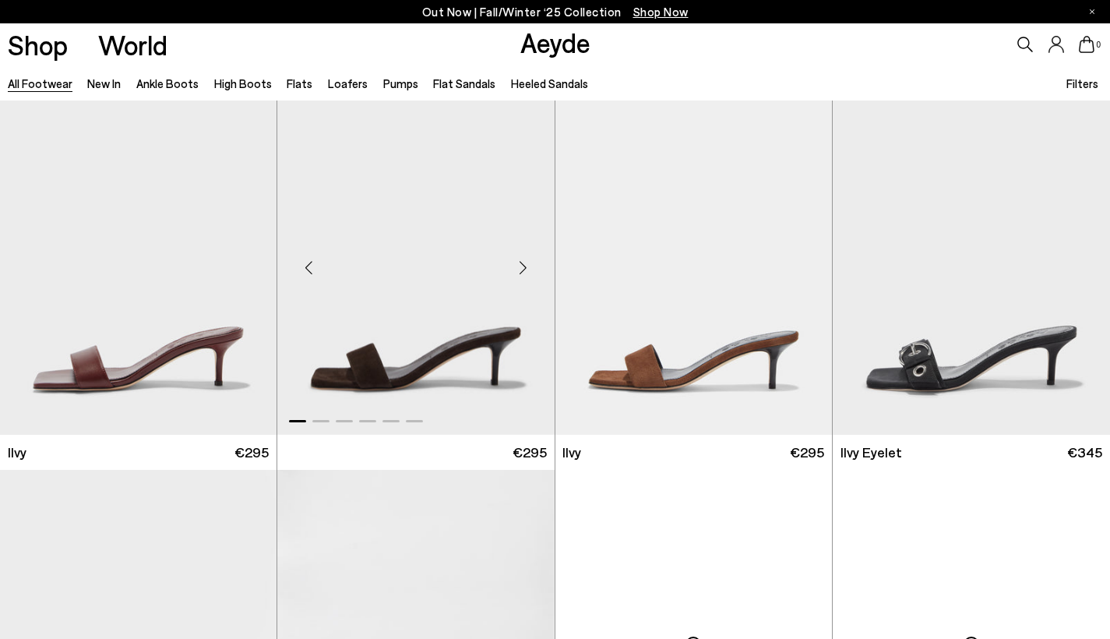
scroll to position [27682, 0]
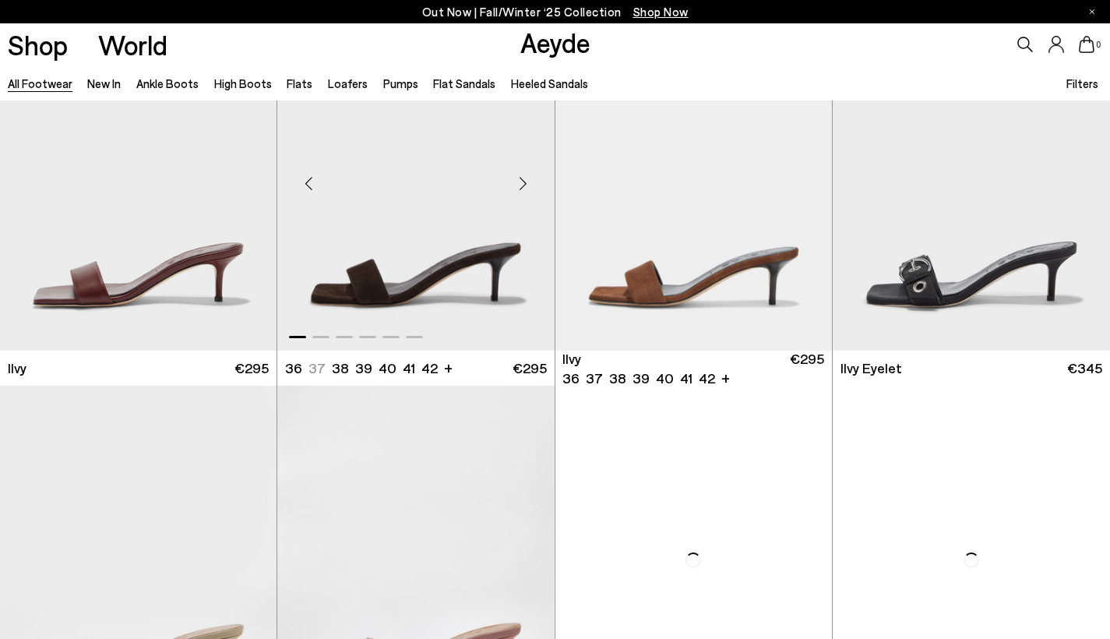
click at [522, 203] on div "Next slide" at bounding box center [523, 183] width 47 height 47
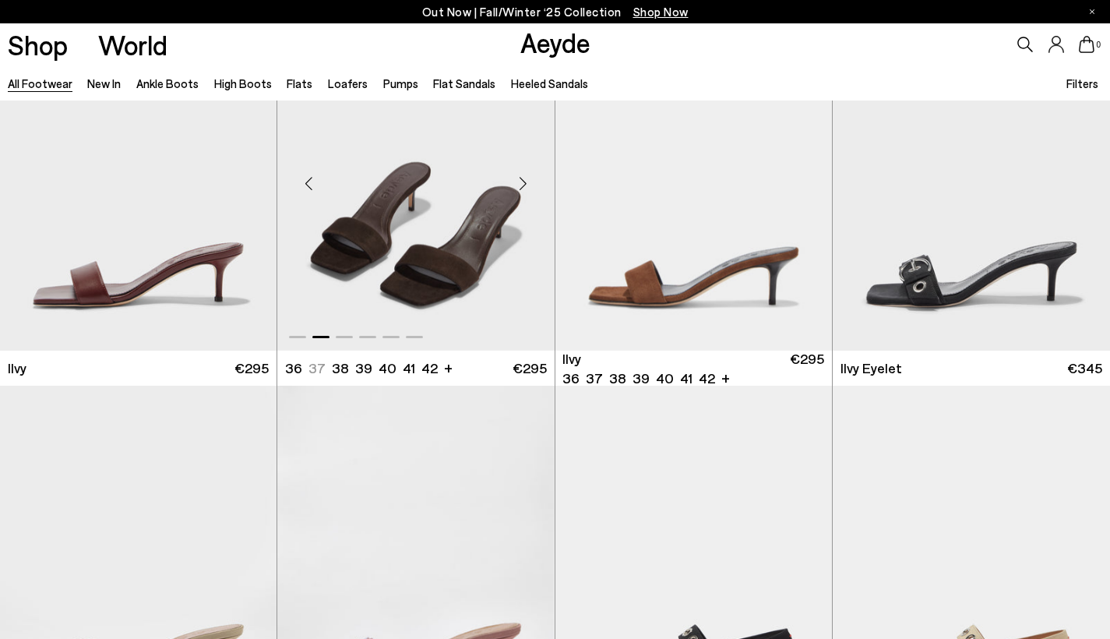
click at [522, 203] on div "Next slide" at bounding box center [523, 183] width 47 height 47
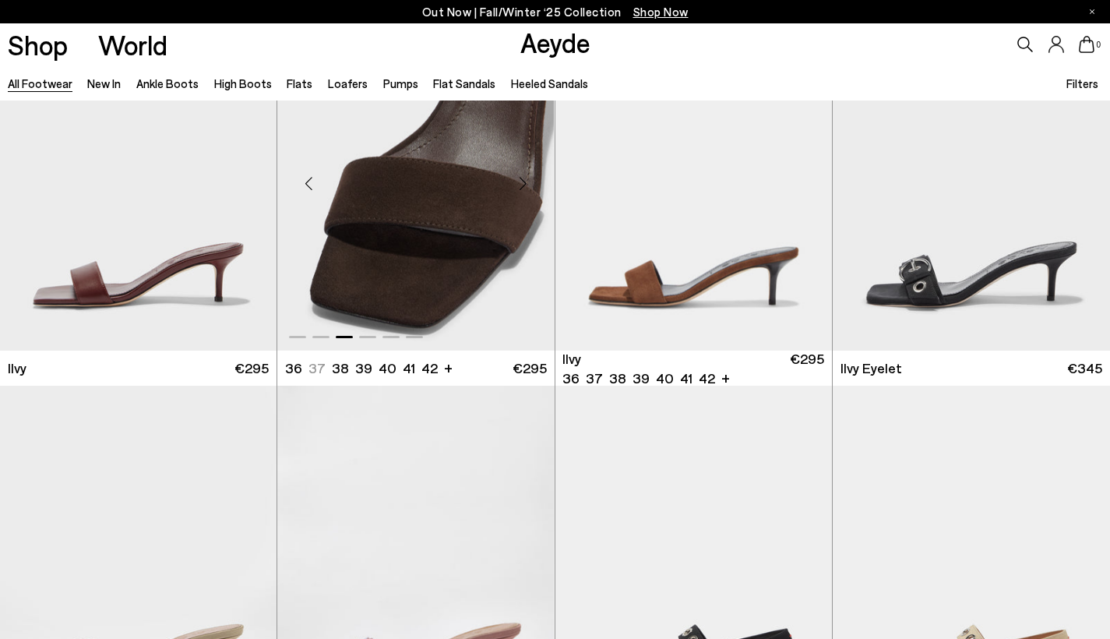
scroll to position [28008, 0]
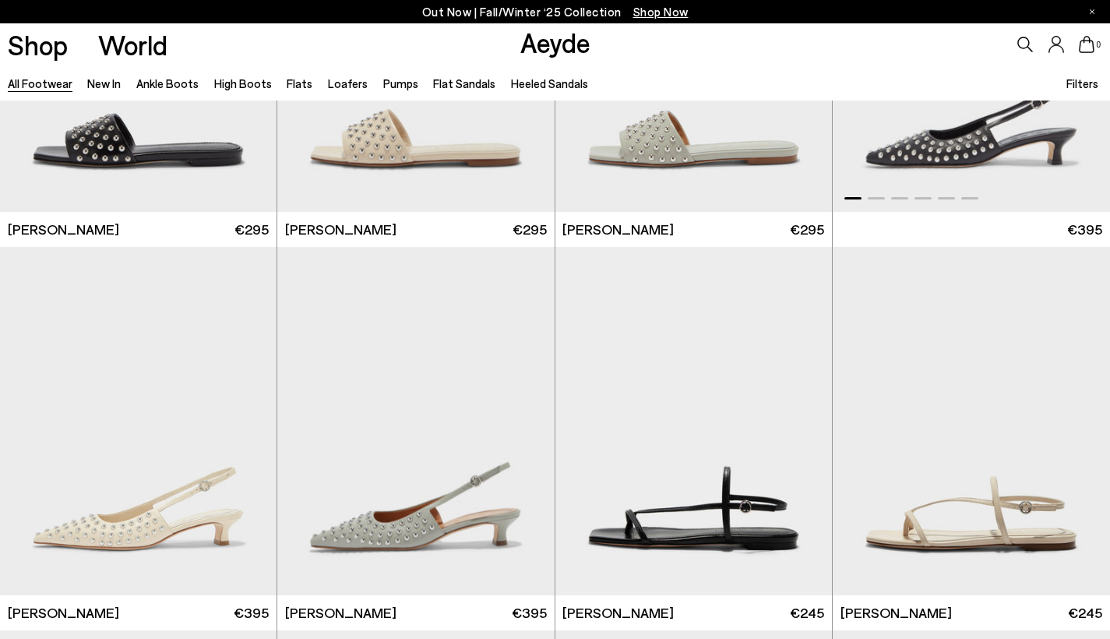
scroll to position [29611, 0]
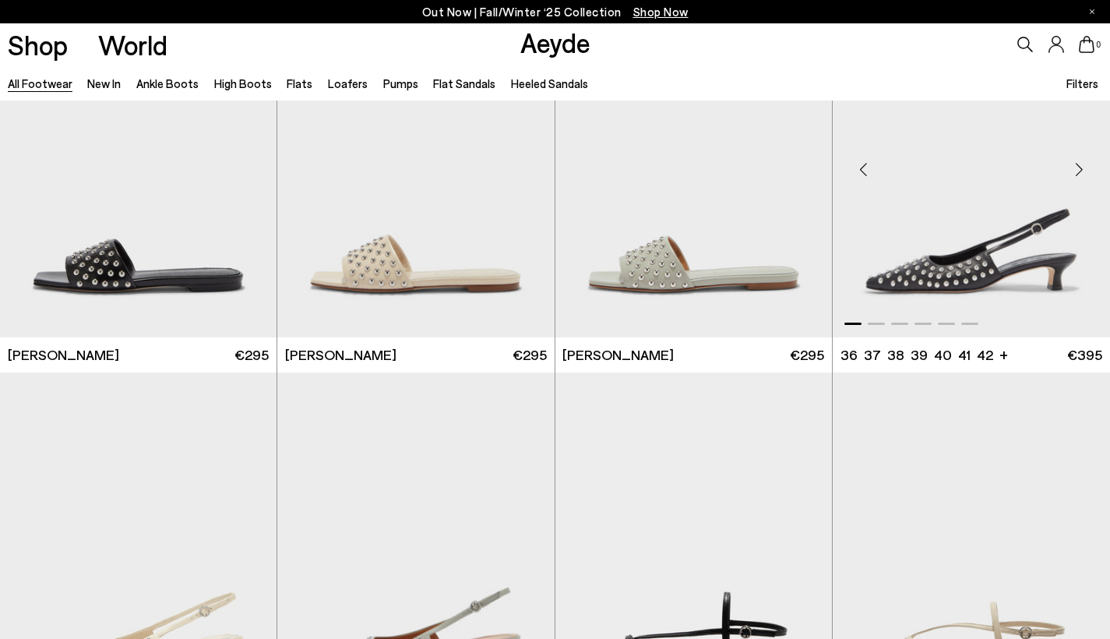
click at [1080, 186] on div "Next slide" at bounding box center [1079, 169] width 47 height 47
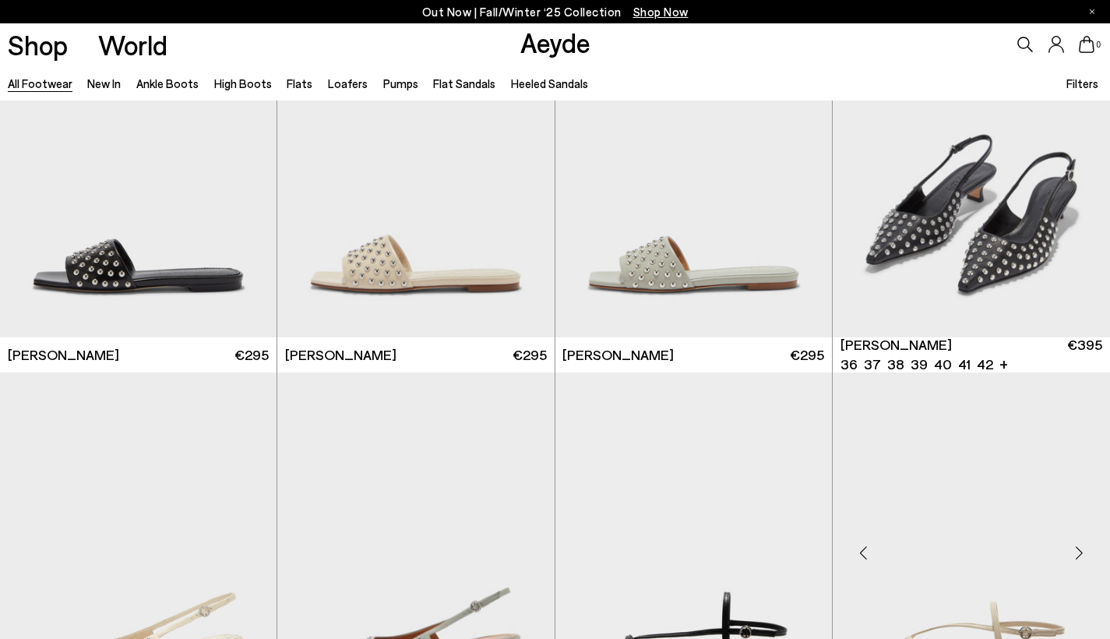
scroll to position [30208, 0]
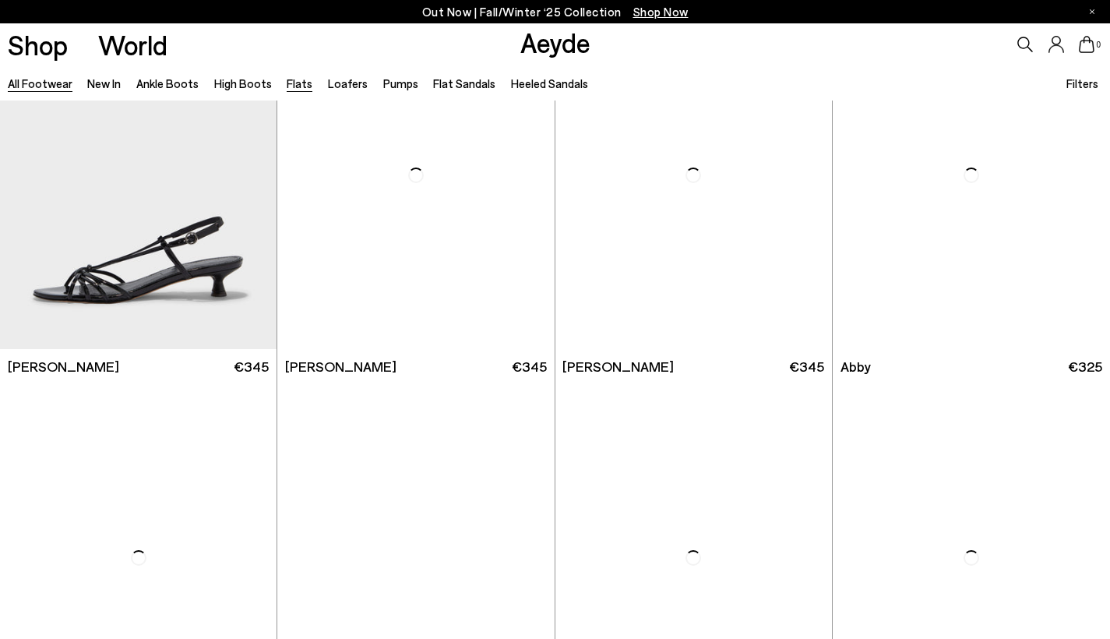
scroll to position [32195, 0]
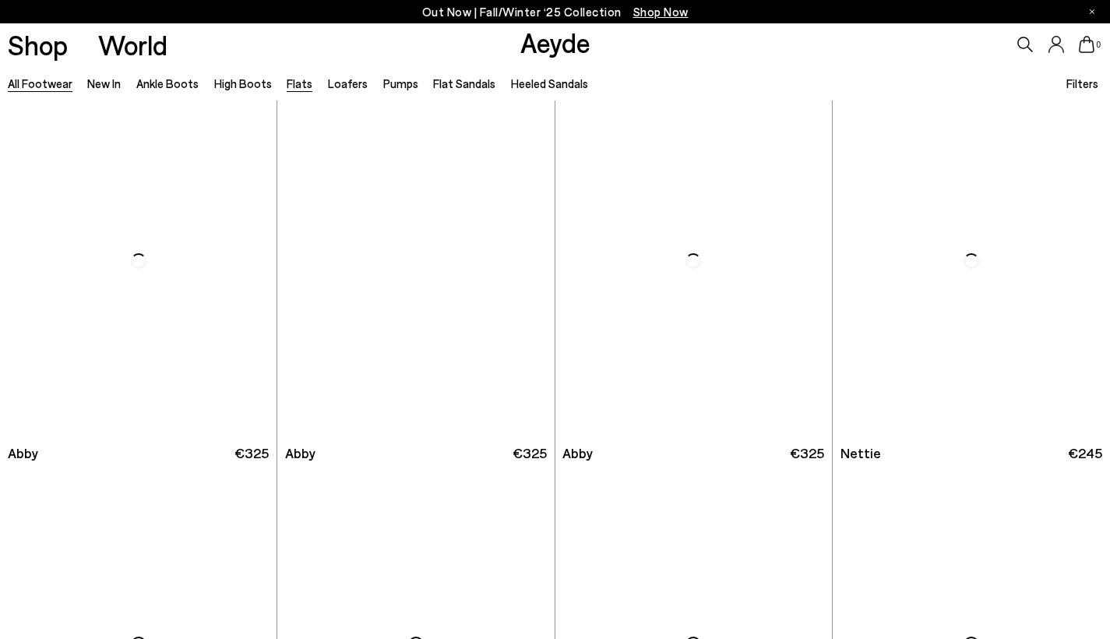
click at [287, 83] on link "Flats" at bounding box center [300, 83] width 26 height 14
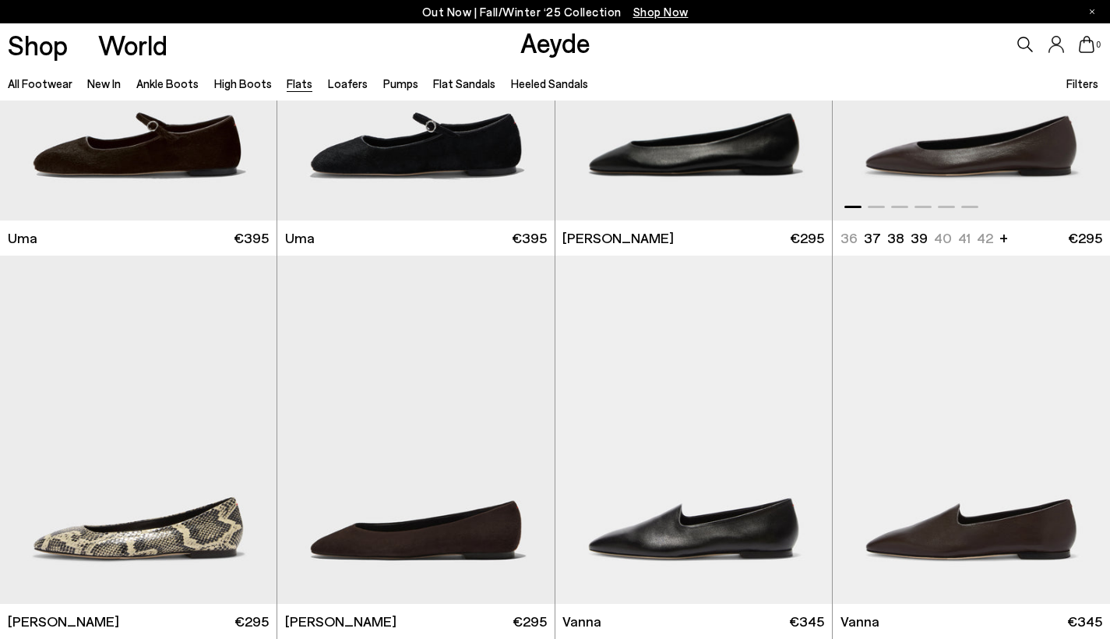
scroll to position [366, 0]
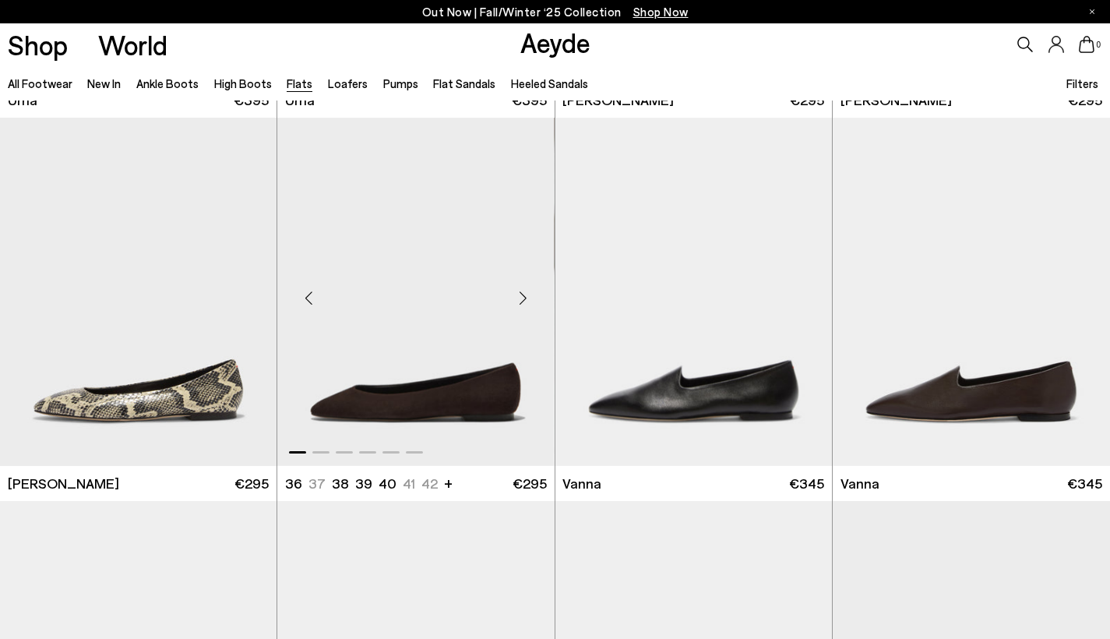
click at [528, 300] on div "Next slide" at bounding box center [523, 297] width 47 height 47
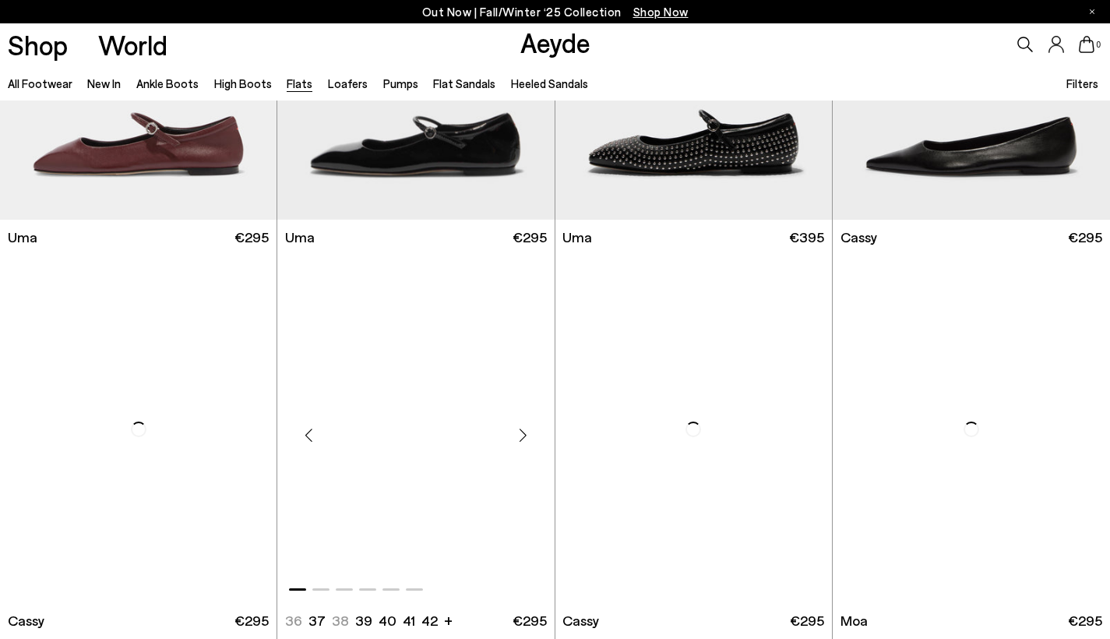
scroll to position [2144, 0]
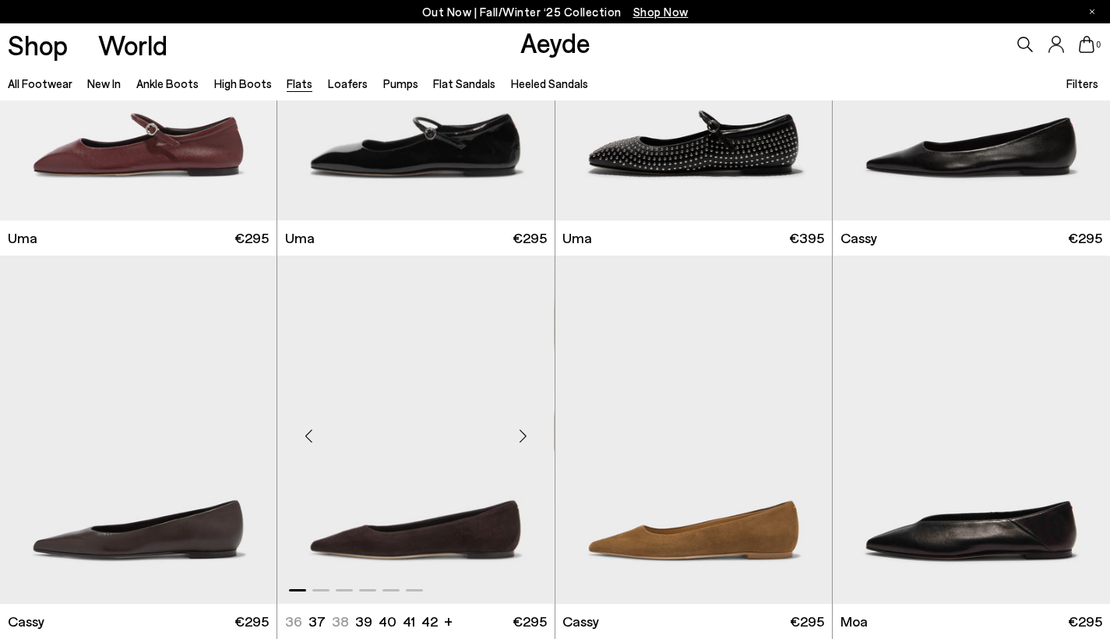
click at [524, 434] on div "Next slide" at bounding box center [523, 436] width 47 height 47
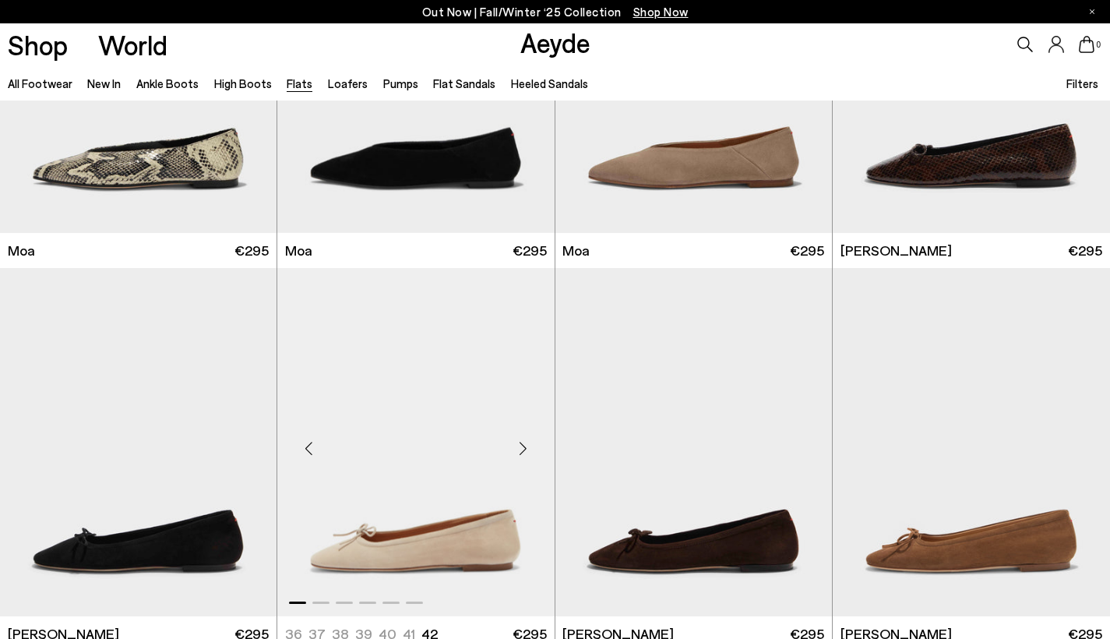
scroll to position [3481, 0]
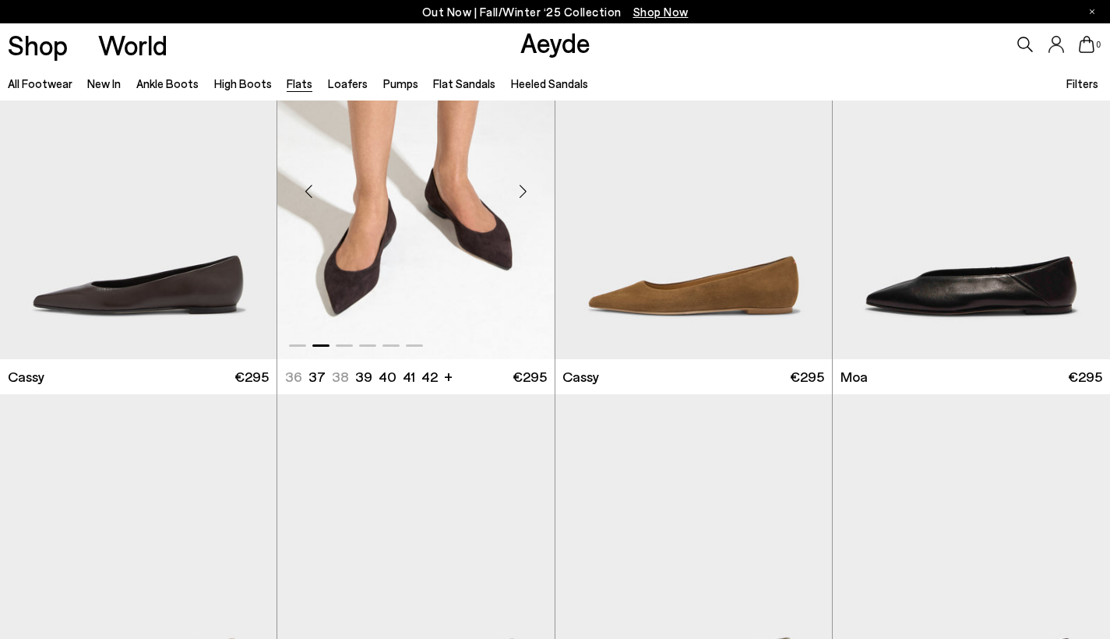
scroll to position [2384, 0]
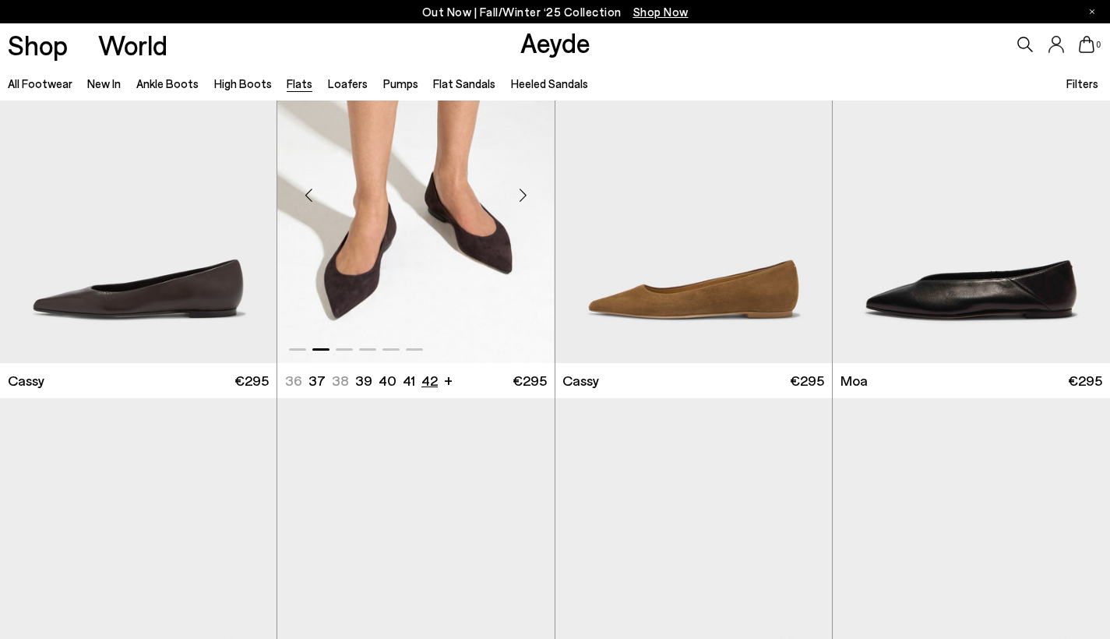
click at [424, 380] on li "42" at bounding box center [430, 380] width 16 height 19
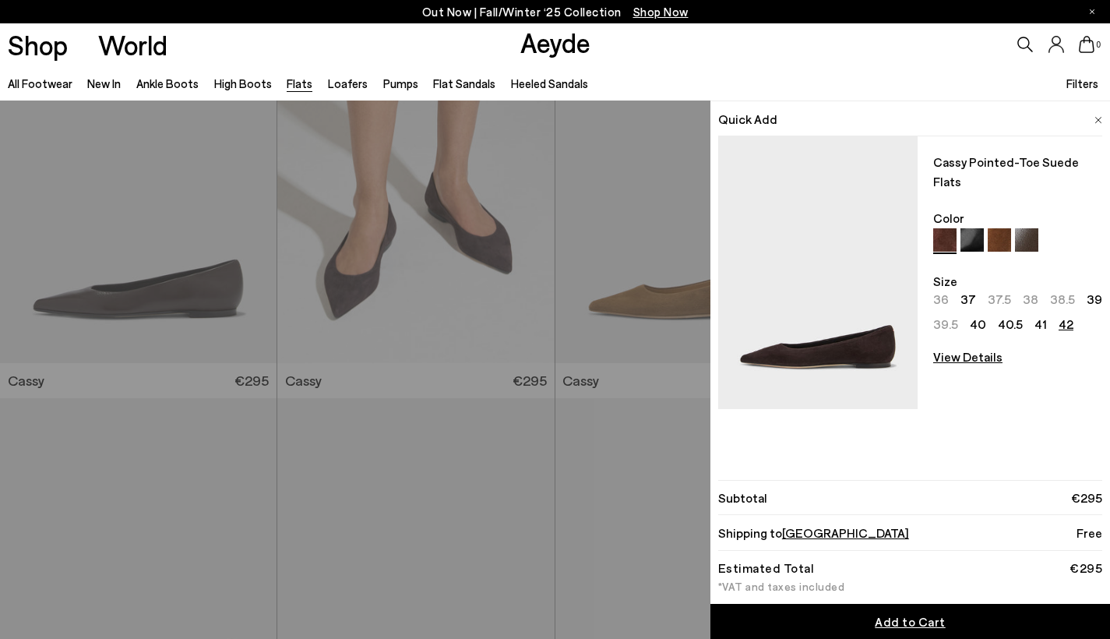
click at [968, 228] on img at bounding box center [972, 239] width 23 height 23
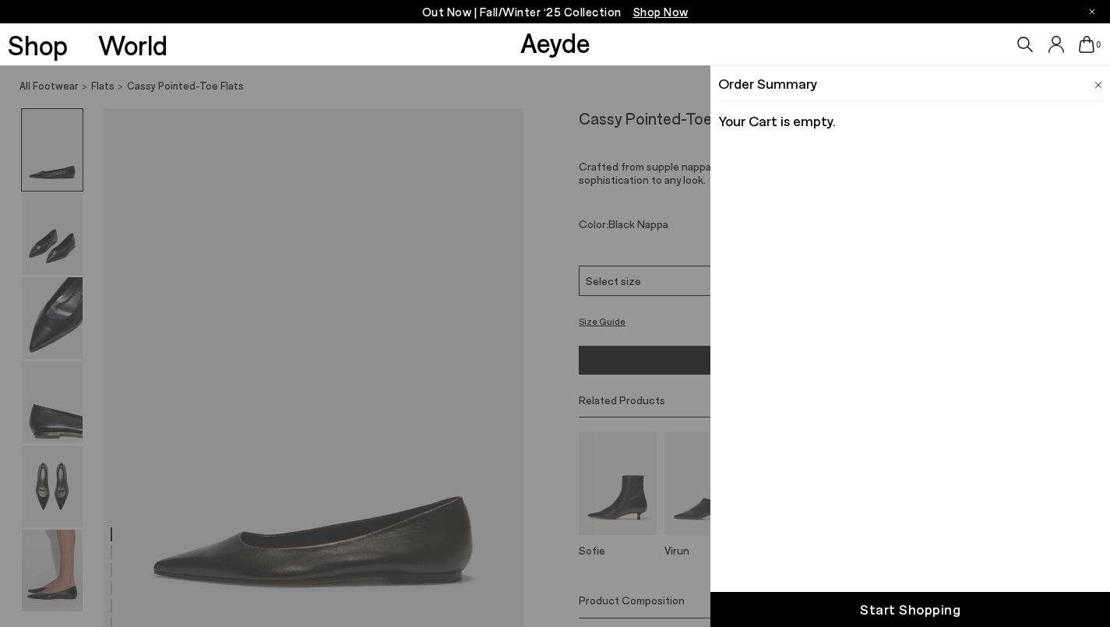
click at [1089, 52] on icon at bounding box center [1087, 44] width 16 height 17
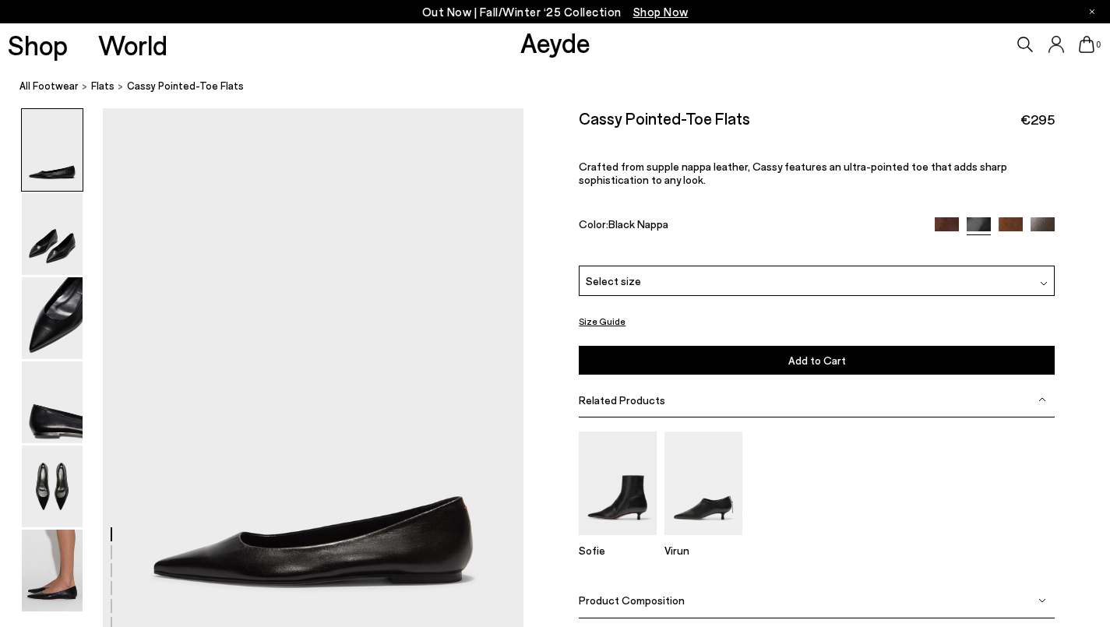
click at [1011, 215] on div "Cassy Pointed-Toe Flats €295 Crafted from supple nappa leather, Cassy features …" at bounding box center [816, 186] width 475 height 157
click at [1011, 221] on img at bounding box center [1011, 229] width 24 height 24
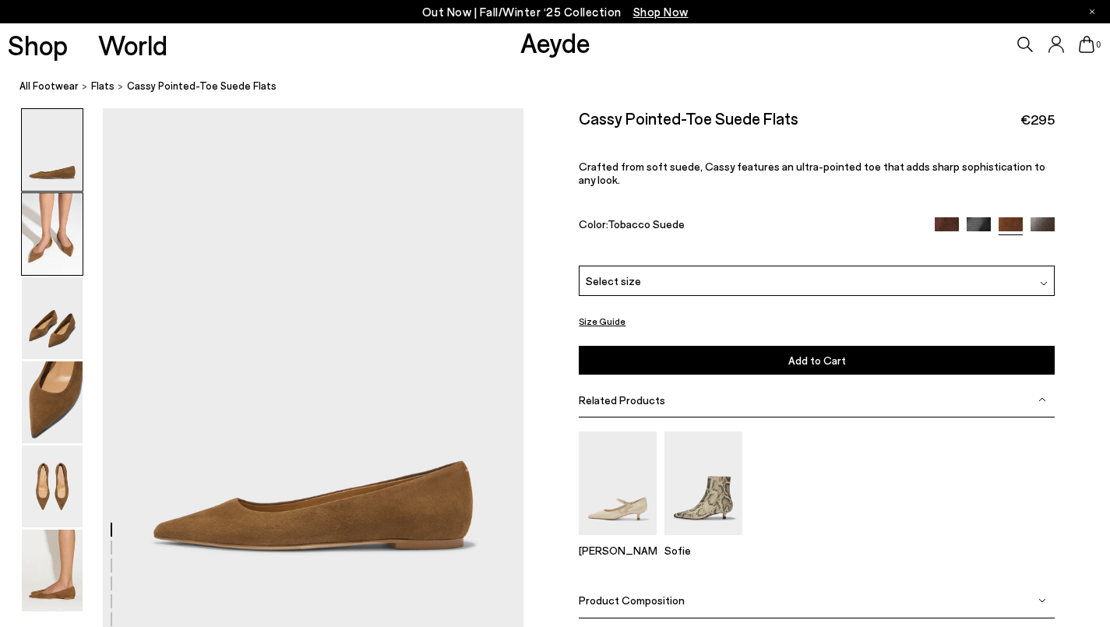
click at [66, 219] on img at bounding box center [52, 234] width 61 height 82
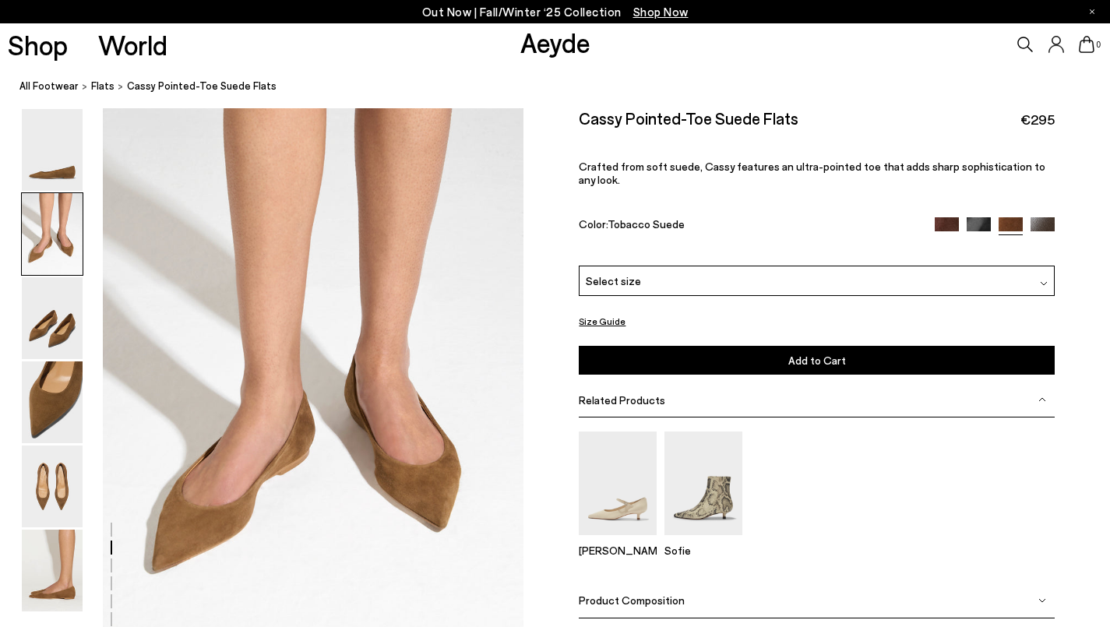
click at [958, 217] on img at bounding box center [947, 229] width 24 height 24
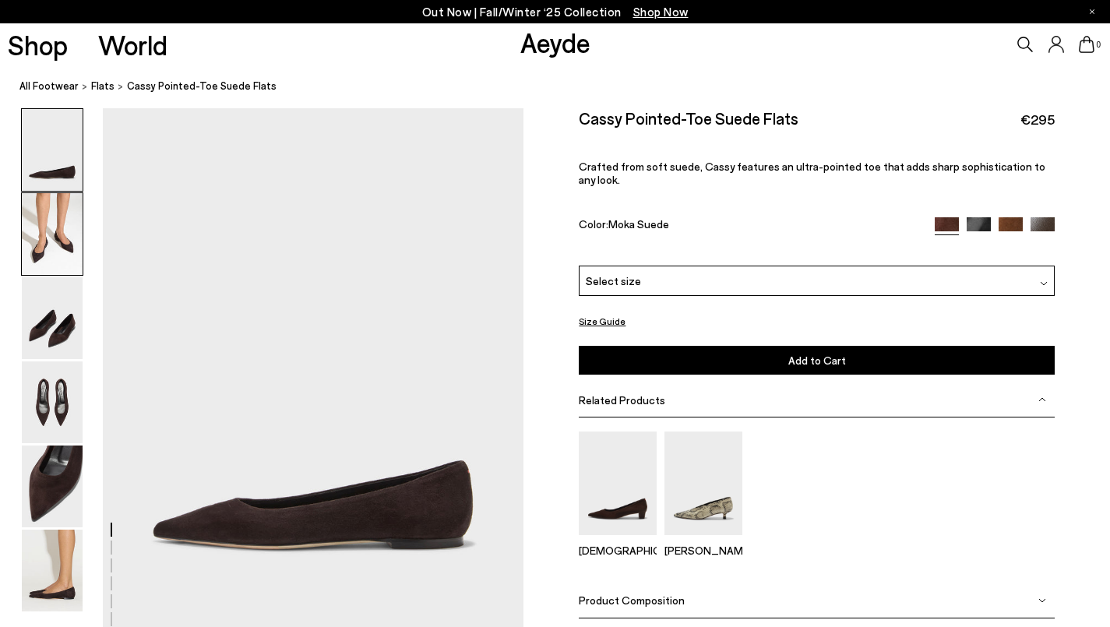
click at [57, 241] on img at bounding box center [52, 234] width 61 height 82
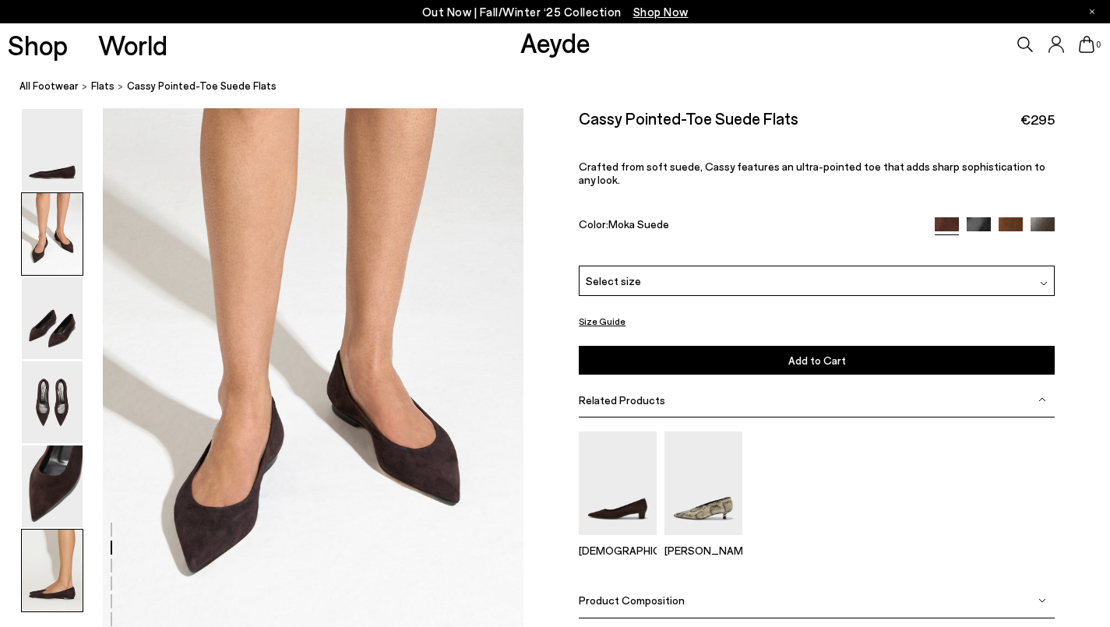
click at [54, 581] on img at bounding box center [52, 571] width 61 height 82
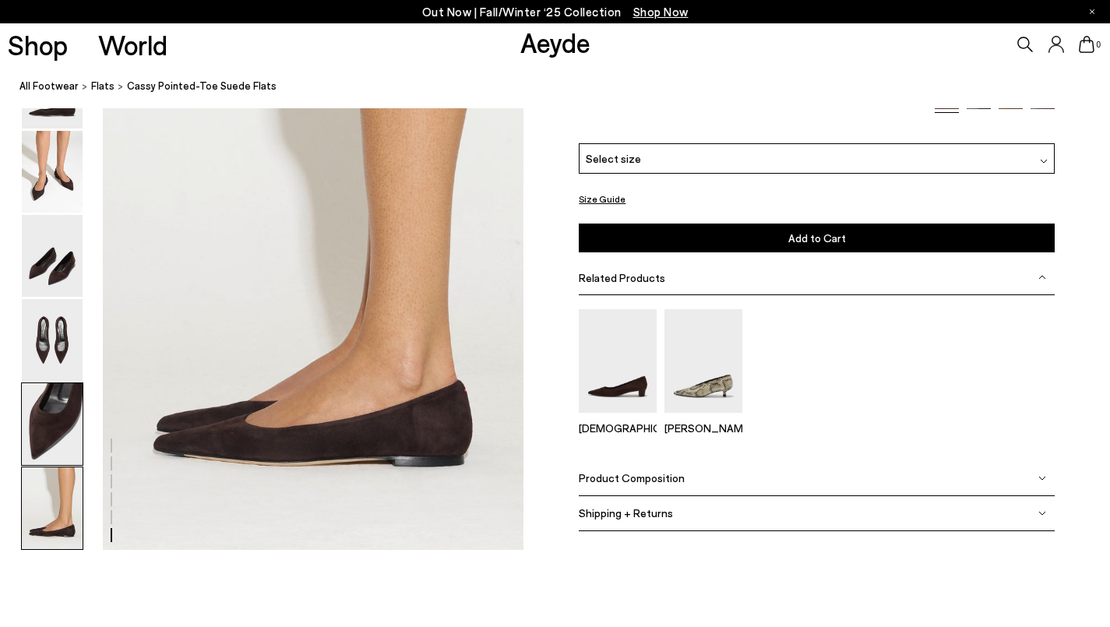
click at [70, 460] on img at bounding box center [52, 424] width 61 height 82
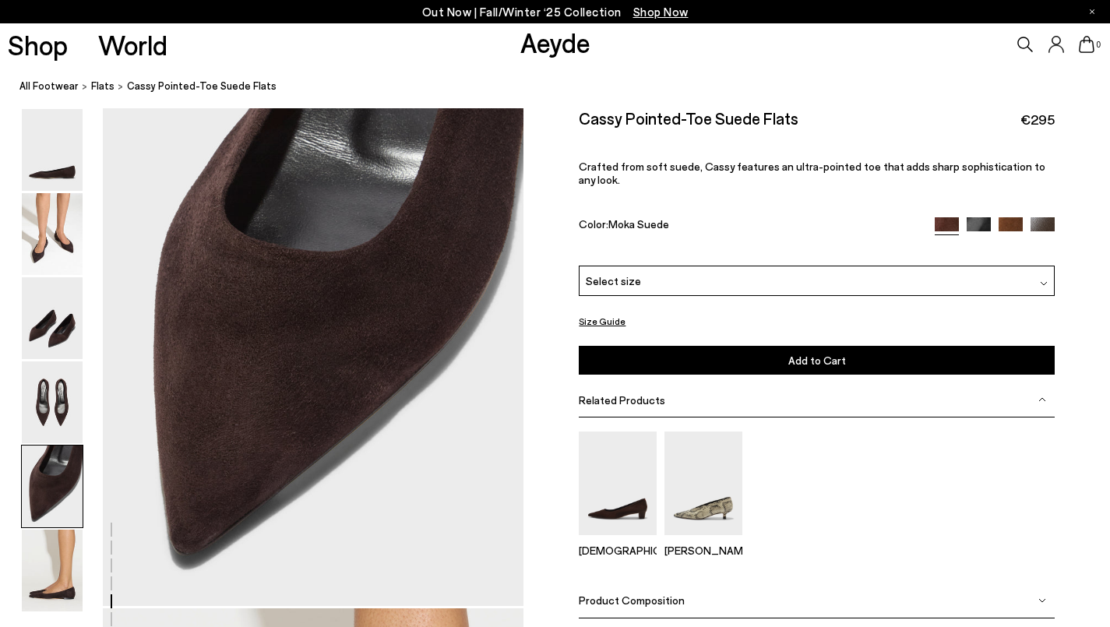
scroll to position [2224, 0]
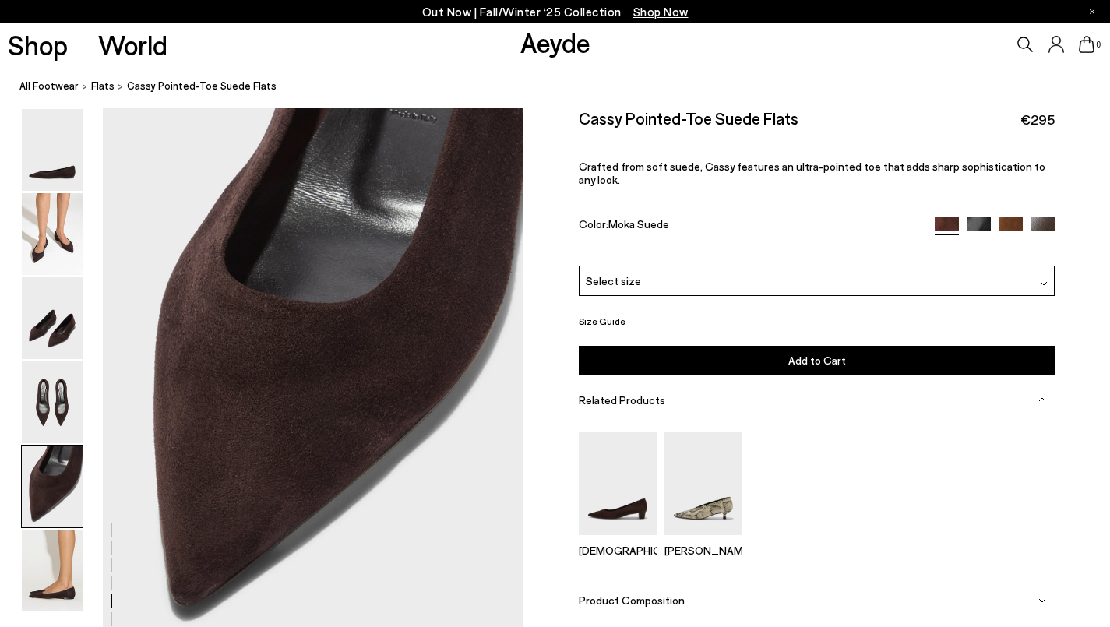
click at [712, 266] on div "Select size" at bounding box center [816, 281] width 475 height 30
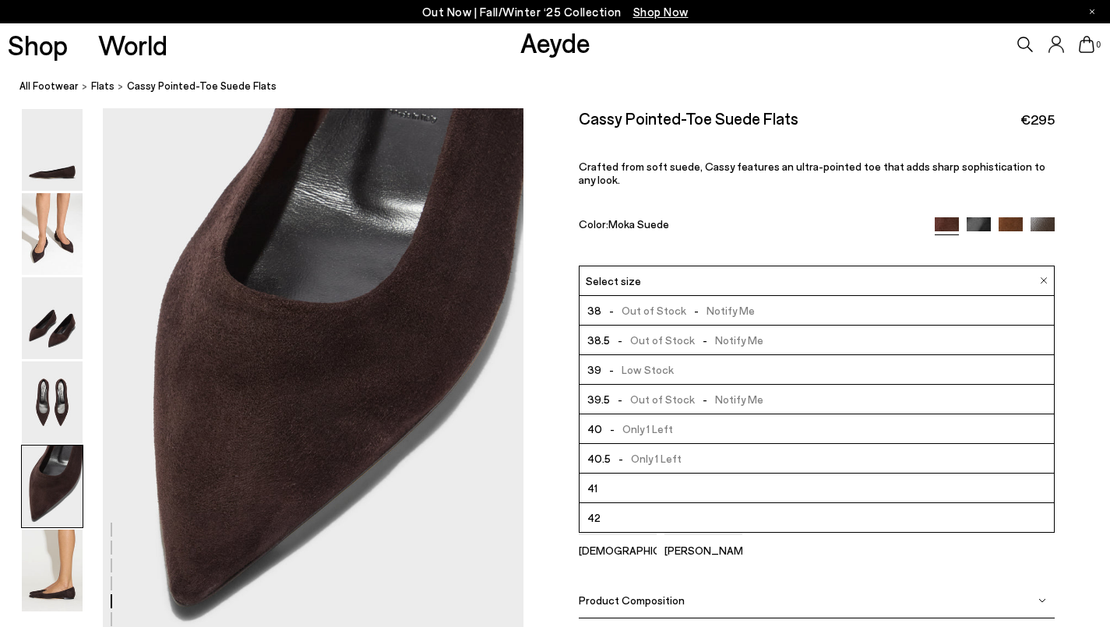
scroll to position [89, 0]
click at [620, 506] on li "42" at bounding box center [817, 518] width 474 height 30
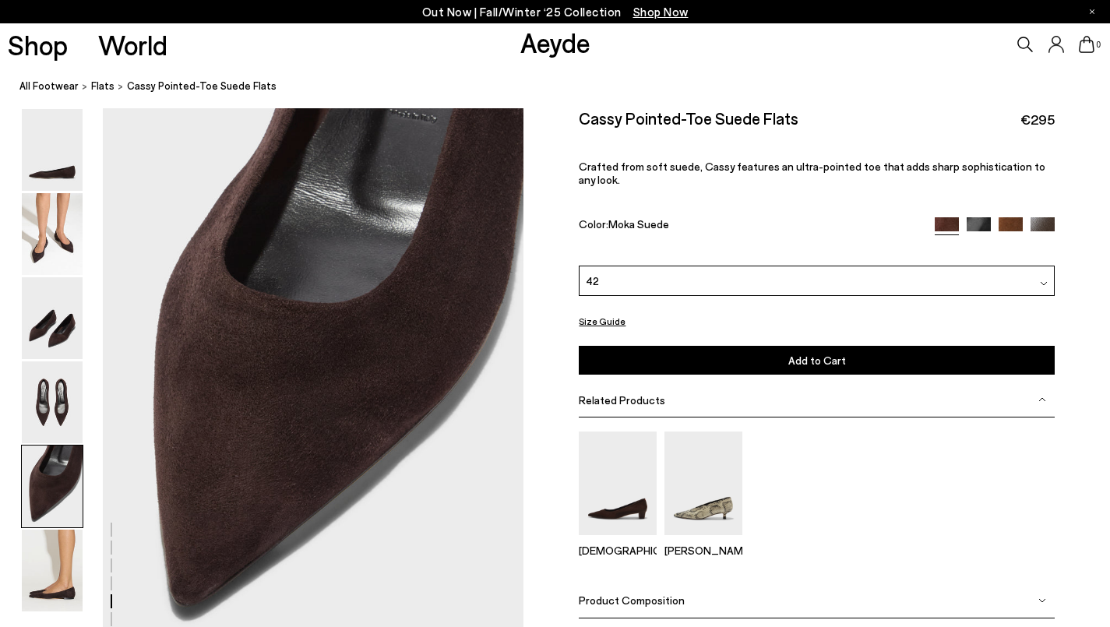
click at [777, 354] on button "Add to Cart Select a Size First" at bounding box center [816, 360] width 475 height 29
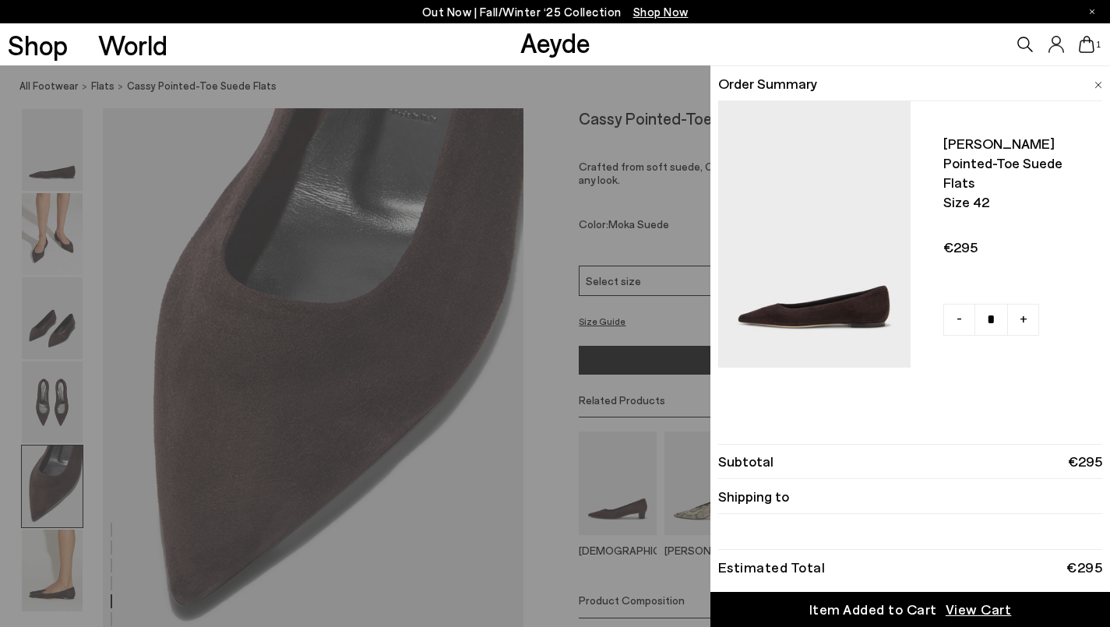
click at [665, 308] on div "Quick Add Color Size View Details Order Summary Cassy pointed-toe suede flats S…" at bounding box center [555, 346] width 1110 height 562
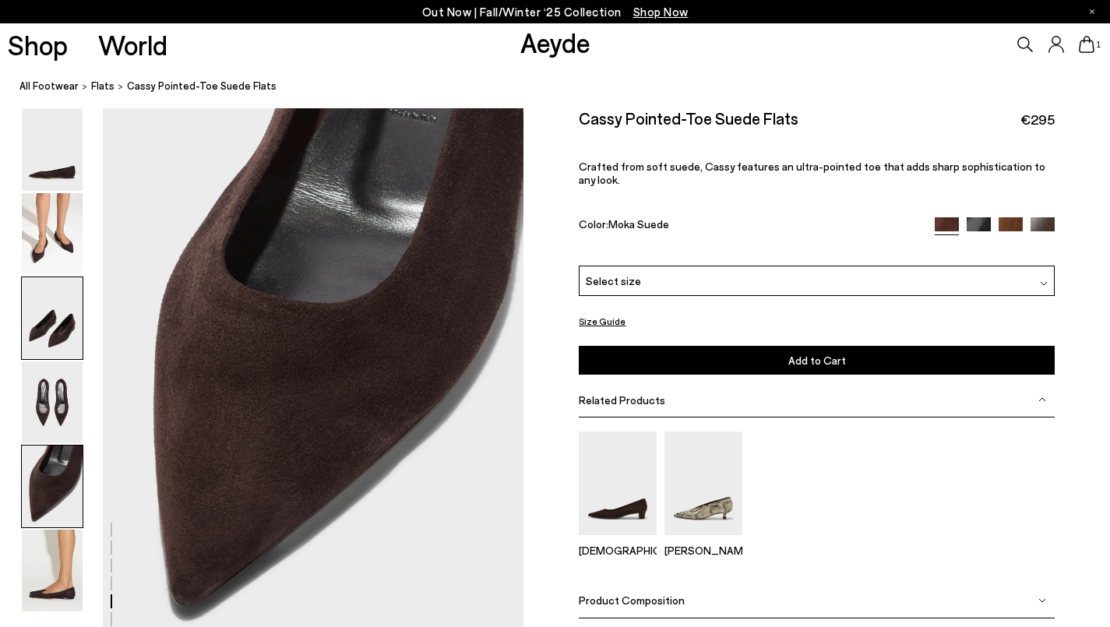
click at [44, 319] on img at bounding box center [52, 318] width 61 height 82
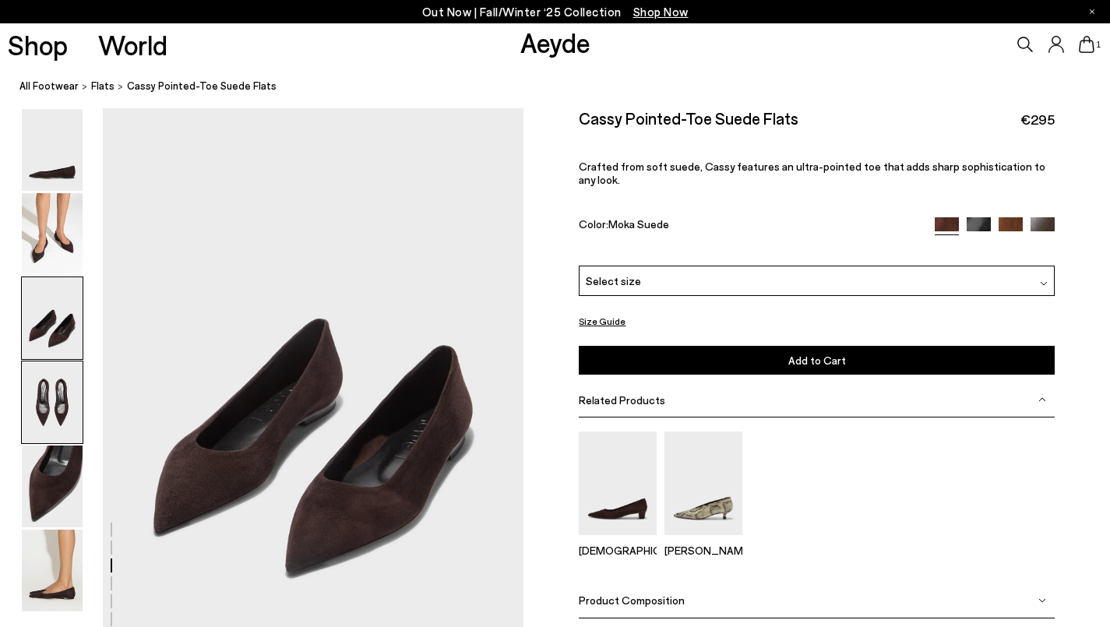
click at [58, 401] on img at bounding box center [52, 403] width 61 height 82
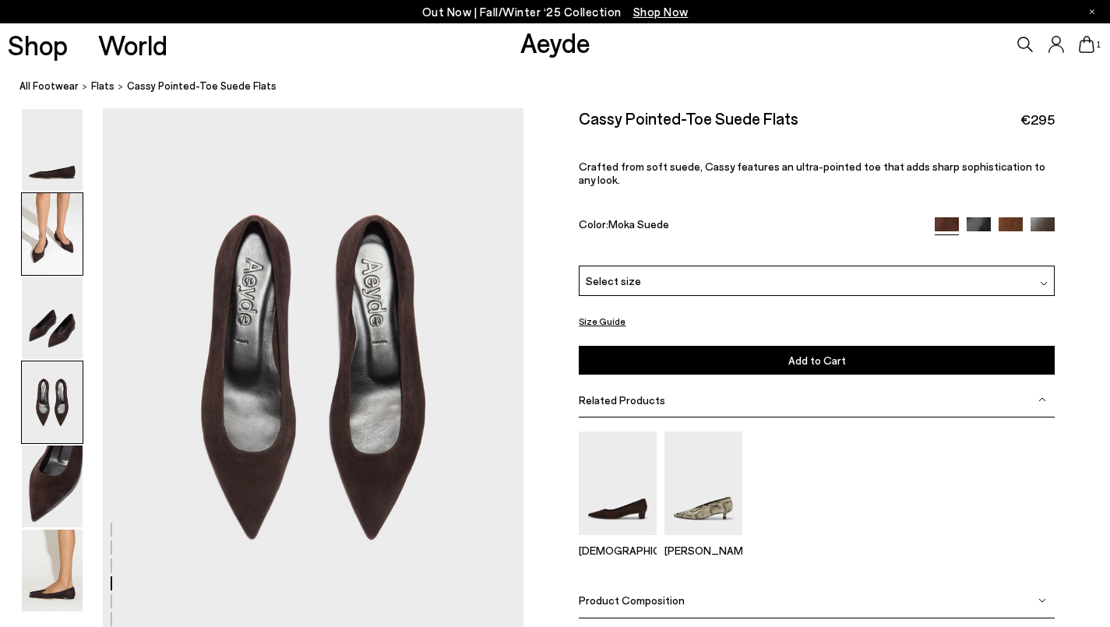
click at [68, 224] on img at bounding box center [52, 234] width 61 height 82
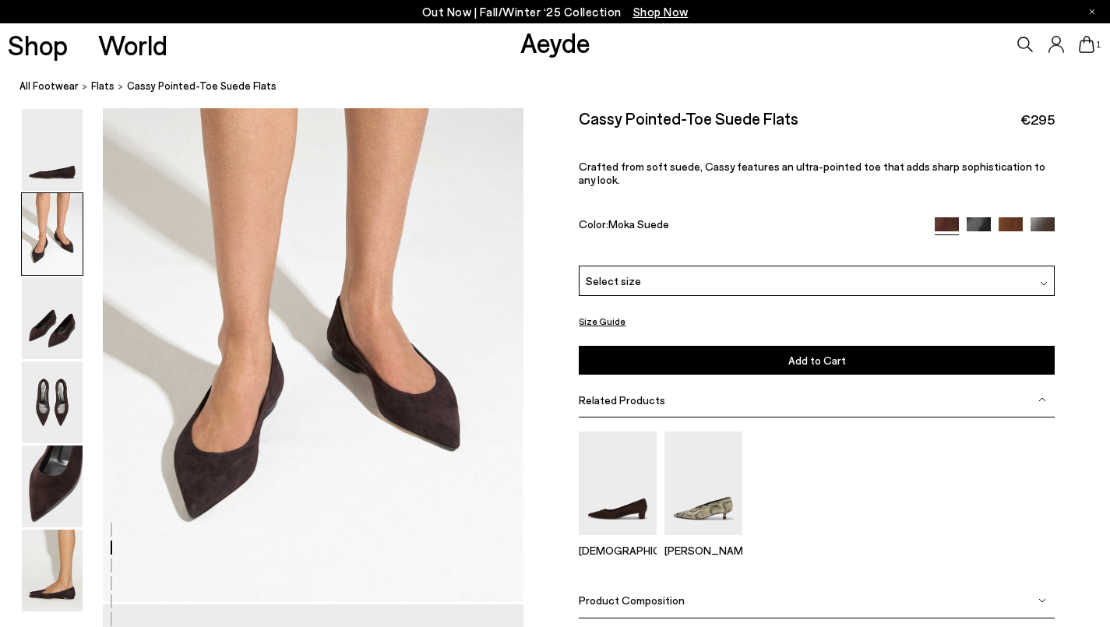
scroll to position [621, 0]
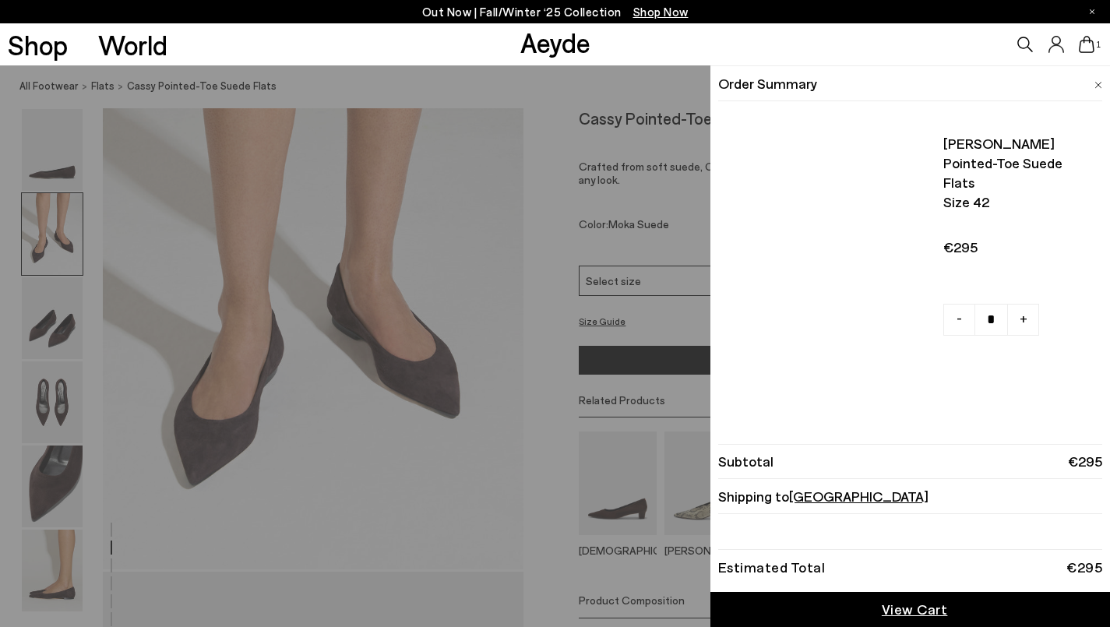
click at [1089, 44] on icon at bounding box center [1087, 44] width 16 height 17
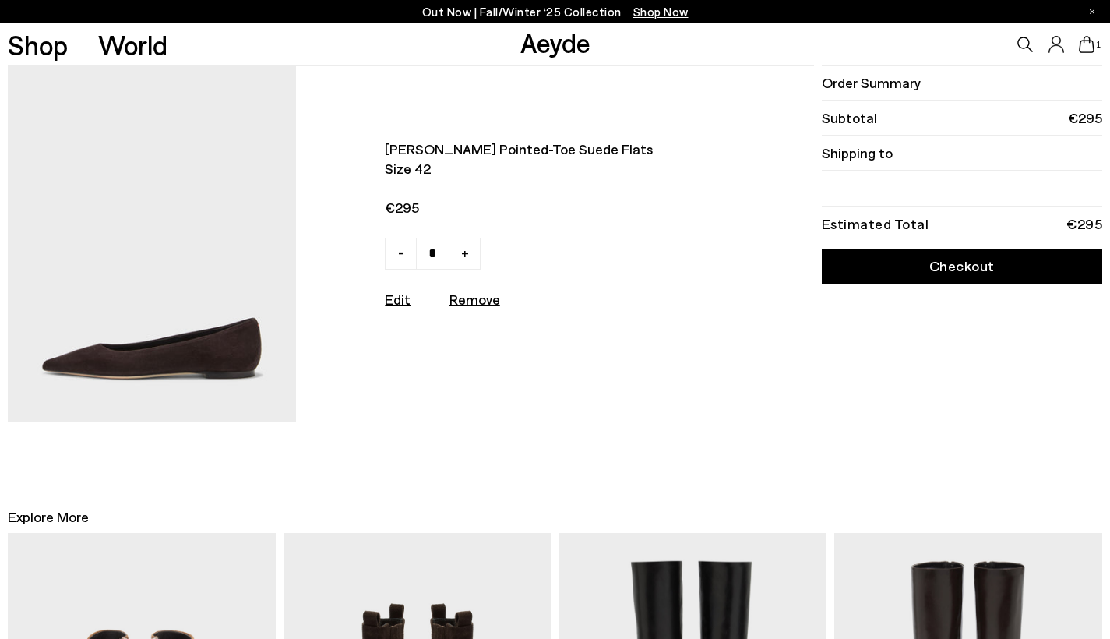
click at [198, 237] on img at bounding box center [152, 243] width 289 height 355
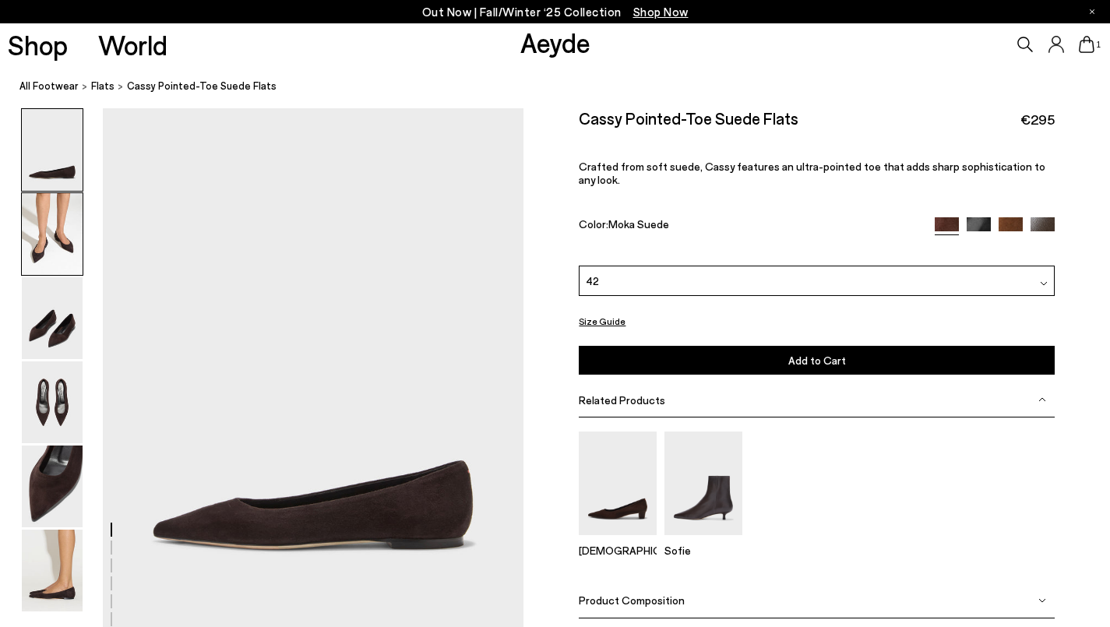
click at [35, 242] on img at bounding box center [52, 234] width 61 height 82
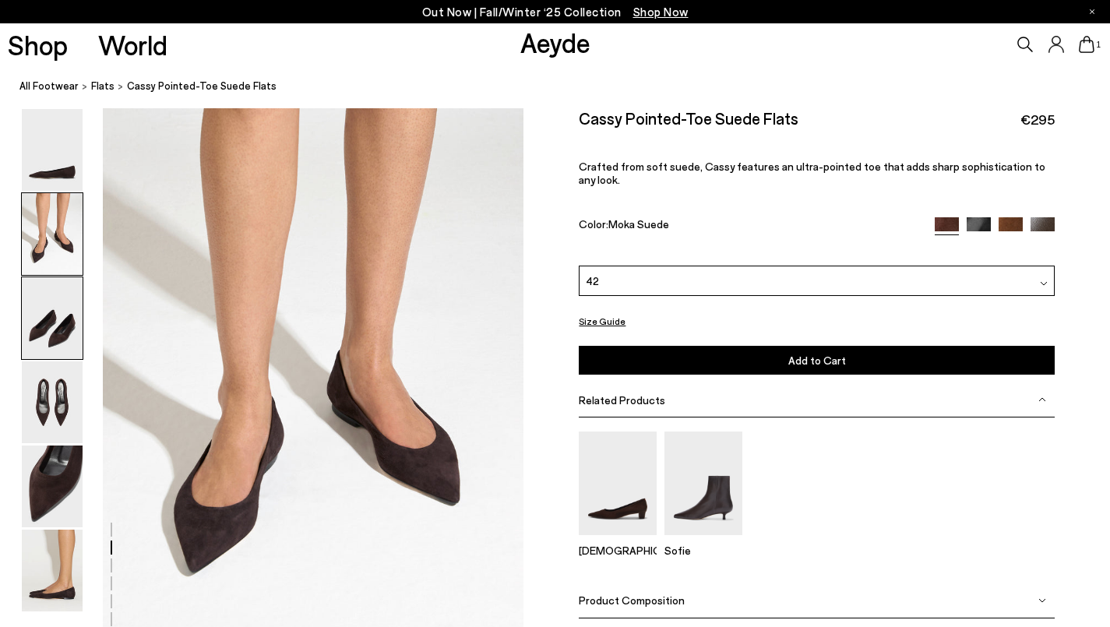
click at [60, 344] on img at bounding box center [52, 318] width 61 height 82
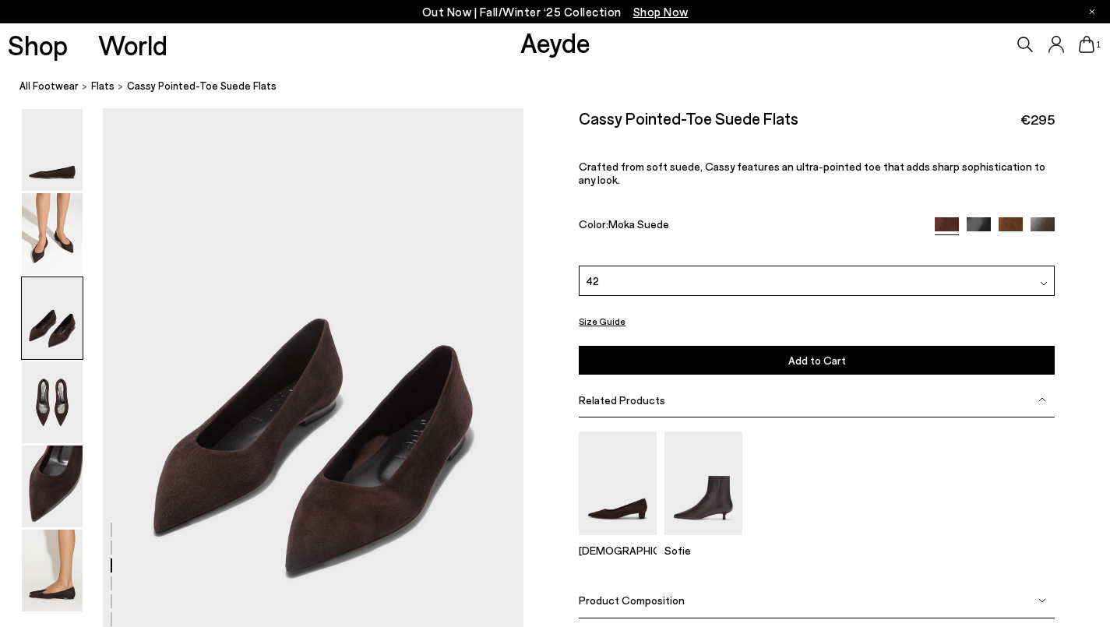
click at [1060, 45] on icon at bounding box center [1057, 44] width 16 height 17
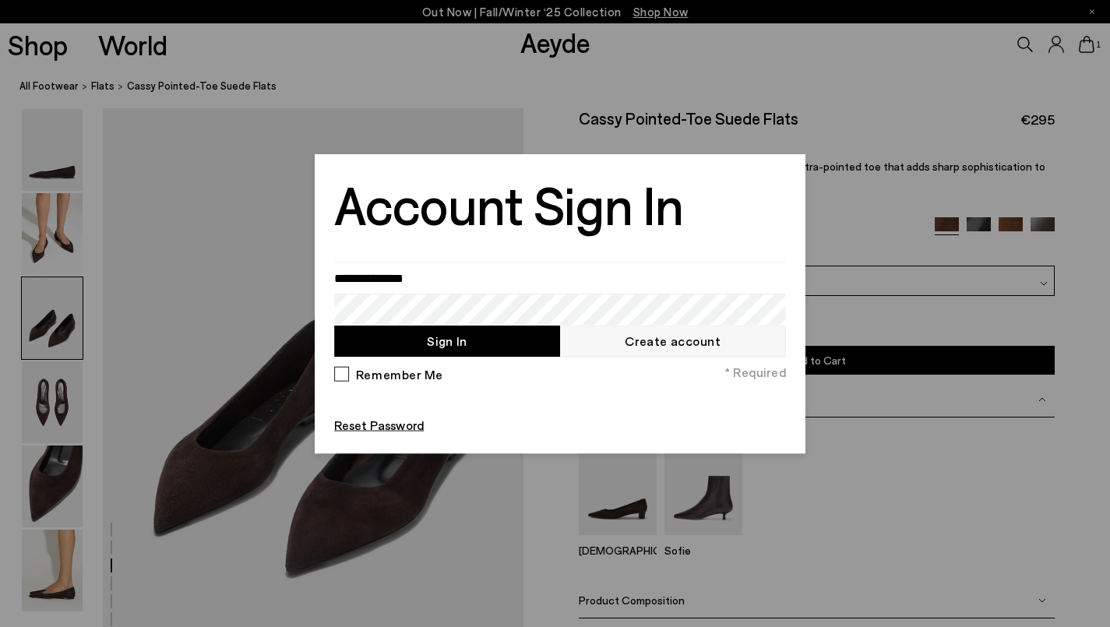
click at [654, 350] on link "Create account" at bounding box center [673, 341] width 226 height 31
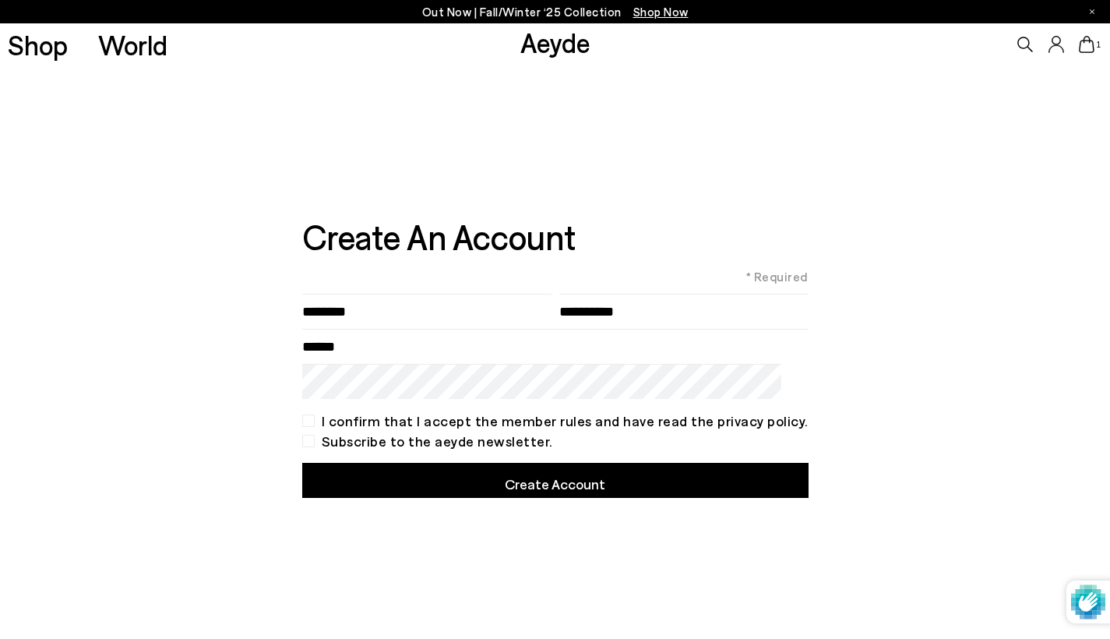
type input"] "********"
type input "**********"
click at [319, 421] on div "I confirm that I accept the member rules and have read the privacy policy." at bounding box center [555, 421] width 506 height 12
click at [426, 486] on button "Create Account" at bounding box center [555, 480] width 506 height 35
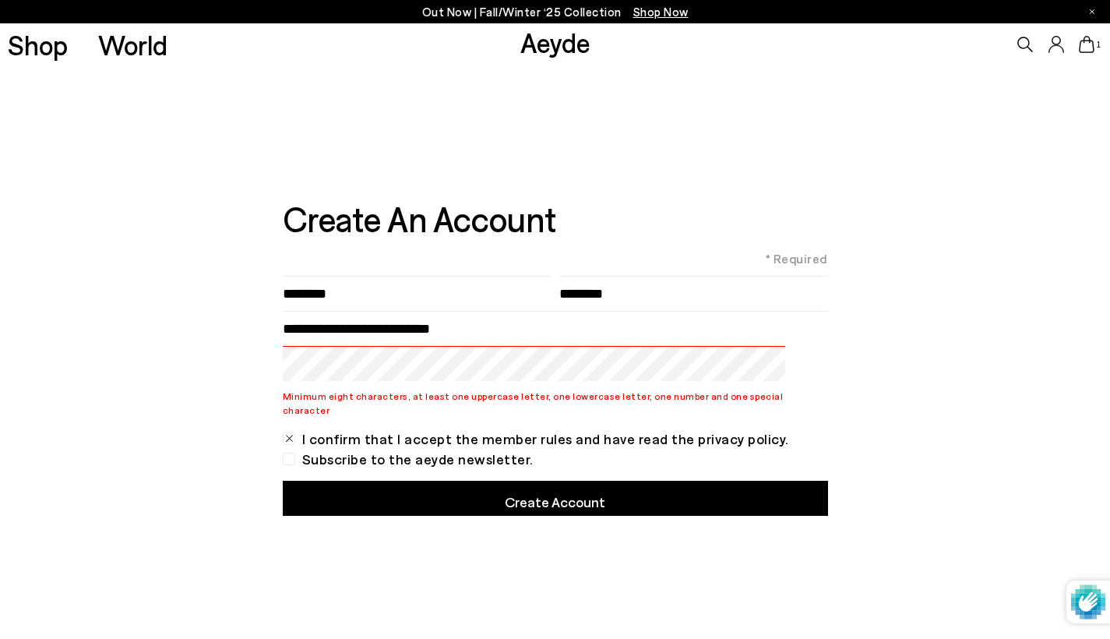
click at [546, 491] on button "Create Account" at bounding box center [555, 498] width 545 height 35
click at [399, 277] on form "**********" at bounding box center [555, 315] width 545 height 132
click at [357, 268] on span "* Required" at bounding box center [555, 258] width 545 height 19
click at [323, 392] on div "**********" at bounding box center [555, 353] width 545 height 323
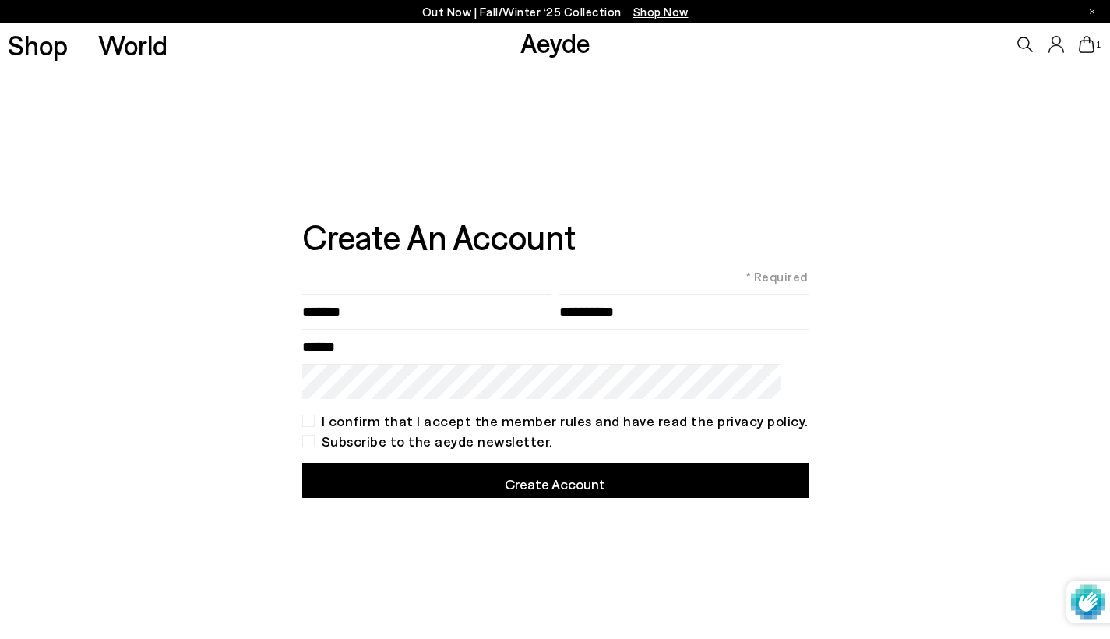
type input"] "********"
type input "**********"
type input"] "********"
click at [443, 487] on button "Create Account" at bounding box center [555, 480] width 506 height 35
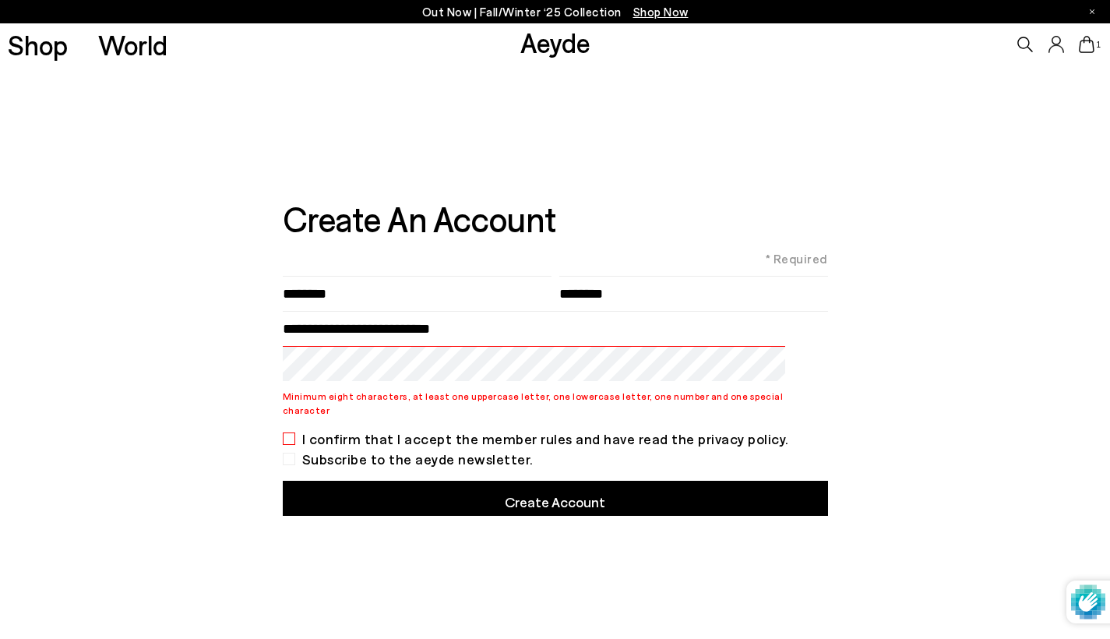
click at [312, 432] on div "I confirm that I accept the member rules and have read the privacy policy." at bounding box center [555, 438] width 545 height 12
click at [549, 502] on button "Create Account" at bounding box center [555, 498] width 545 height 35
click at [277, 379] on div "**********" at bounding box center [555, 353] width 1110 height 577
click at [268, 367] on div "**********" at bounding box center [555, 353] width 1110 height 577
click at [445, 493] on button "Create Account" at bounding box center [555, 498] width 545 height 35
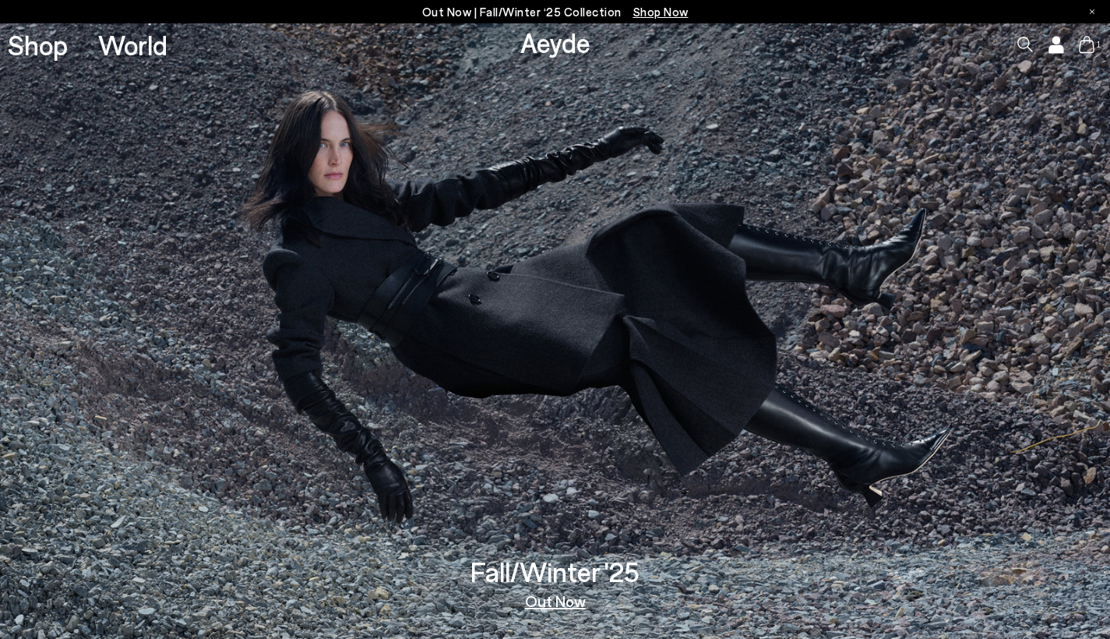
click at [1086, 23] on div "Shop World Aeyde 1" at bounding box center [555, 23] width 1110 height 0
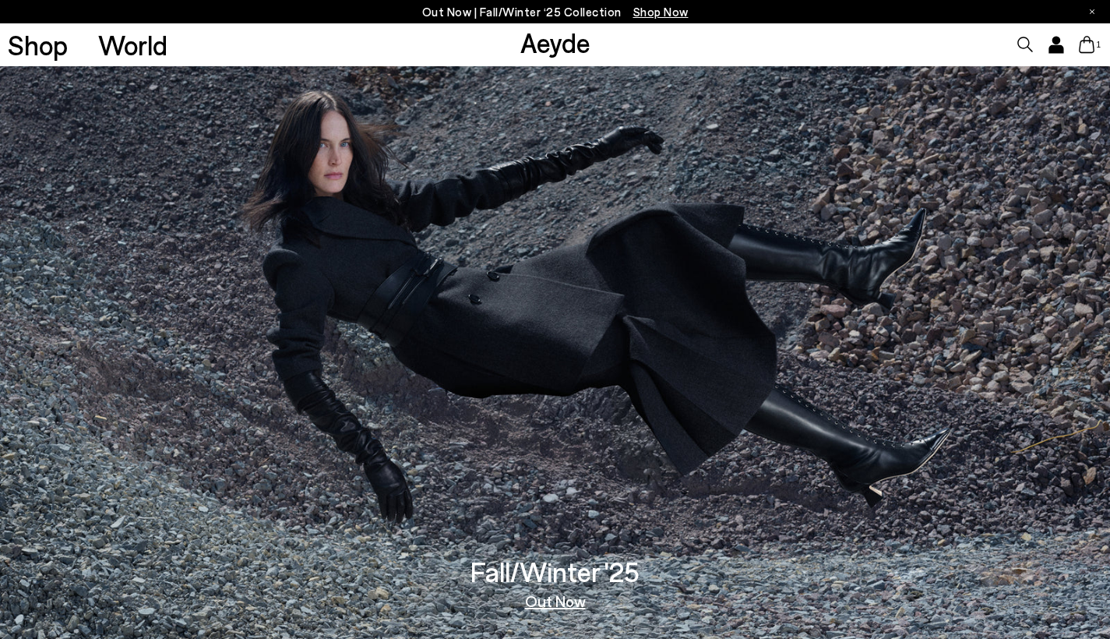
scroll to position [122, 0]
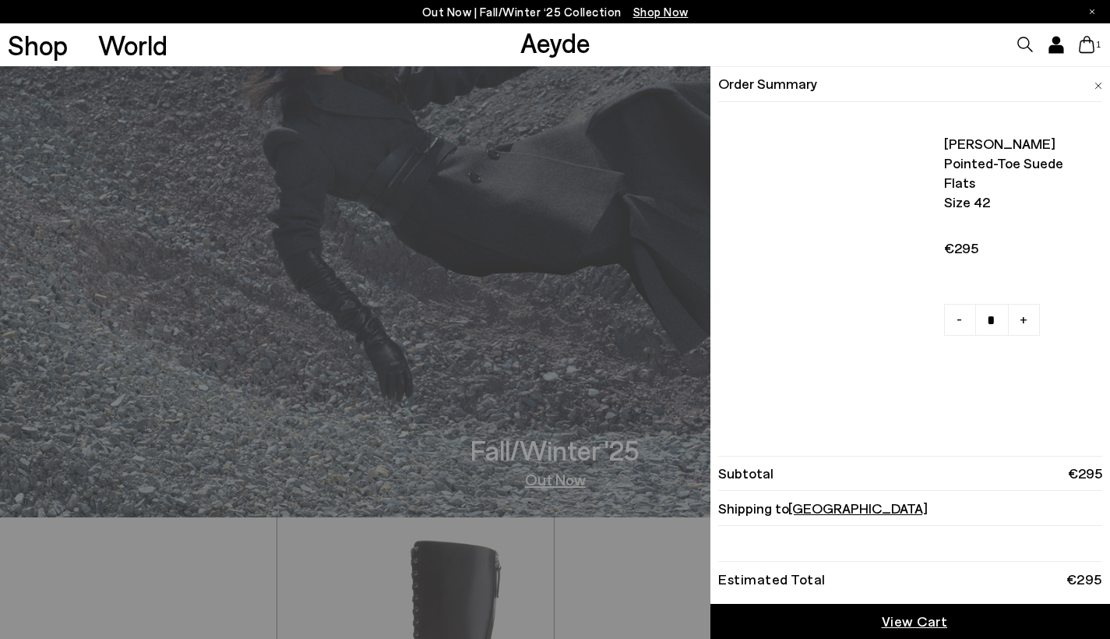
click at [1089, 44] on icon at bounding box center [1087, 44] width 16 height 17
